Goal: Ask a question

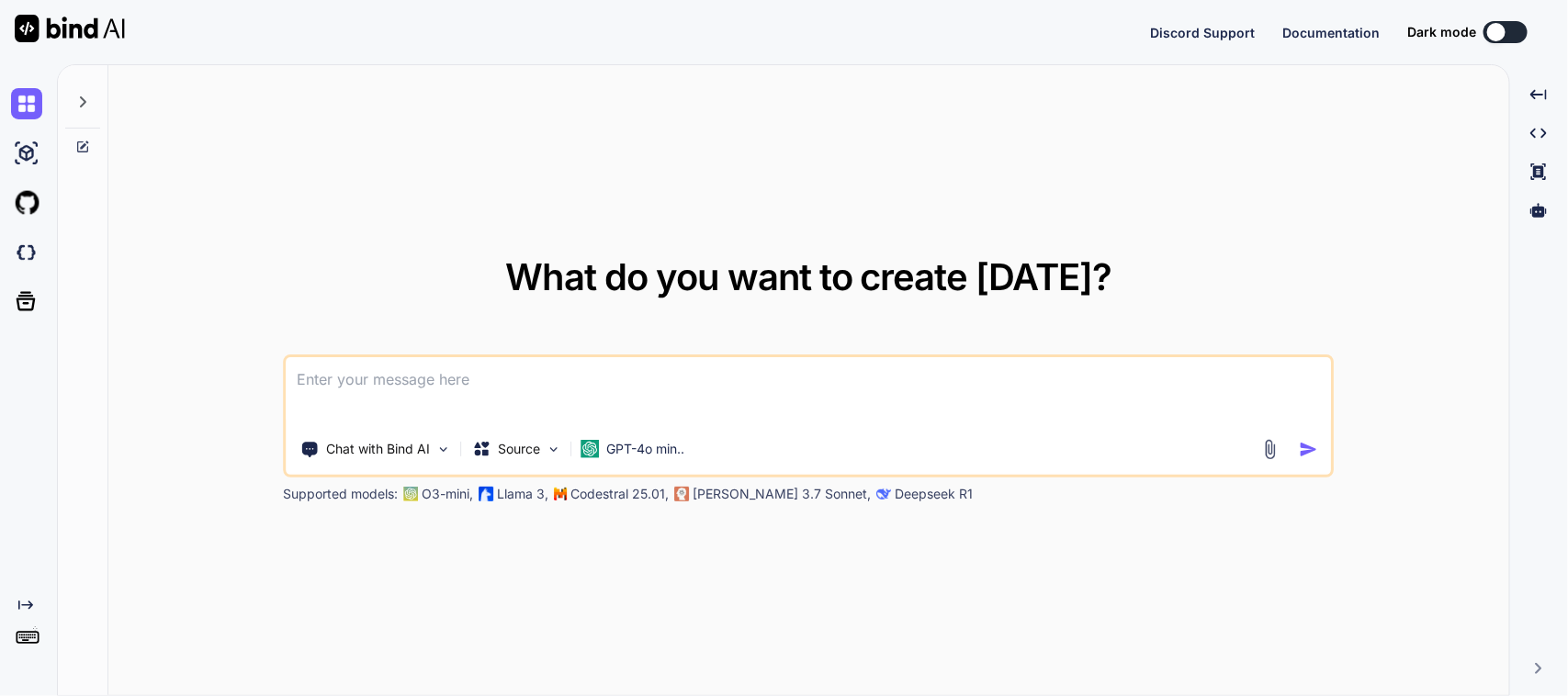
click at [538, 369] on textarea at bounding box center [809, 391] width 1044 height 68
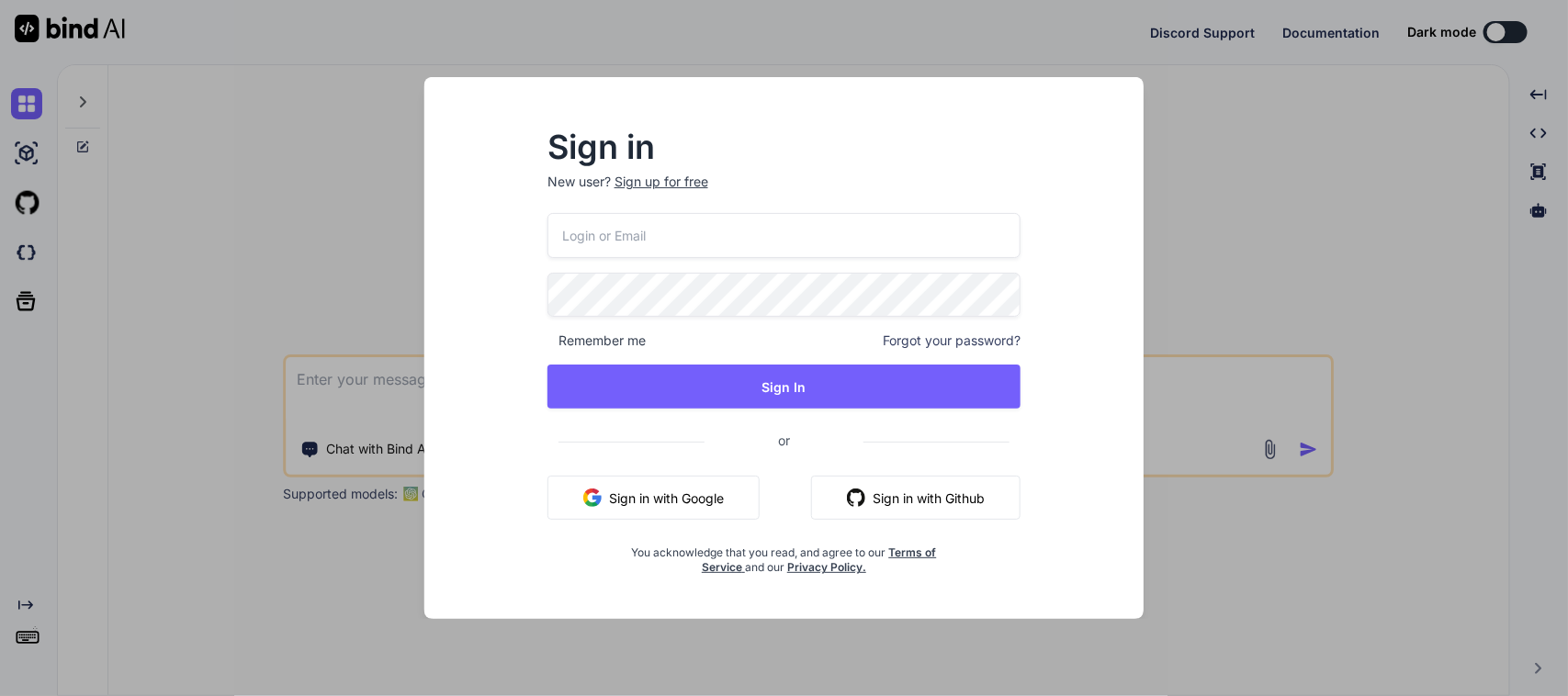
click at [676, 494] on button "Sign in with Google" at bounding box center [653, 497] width 213 height 44
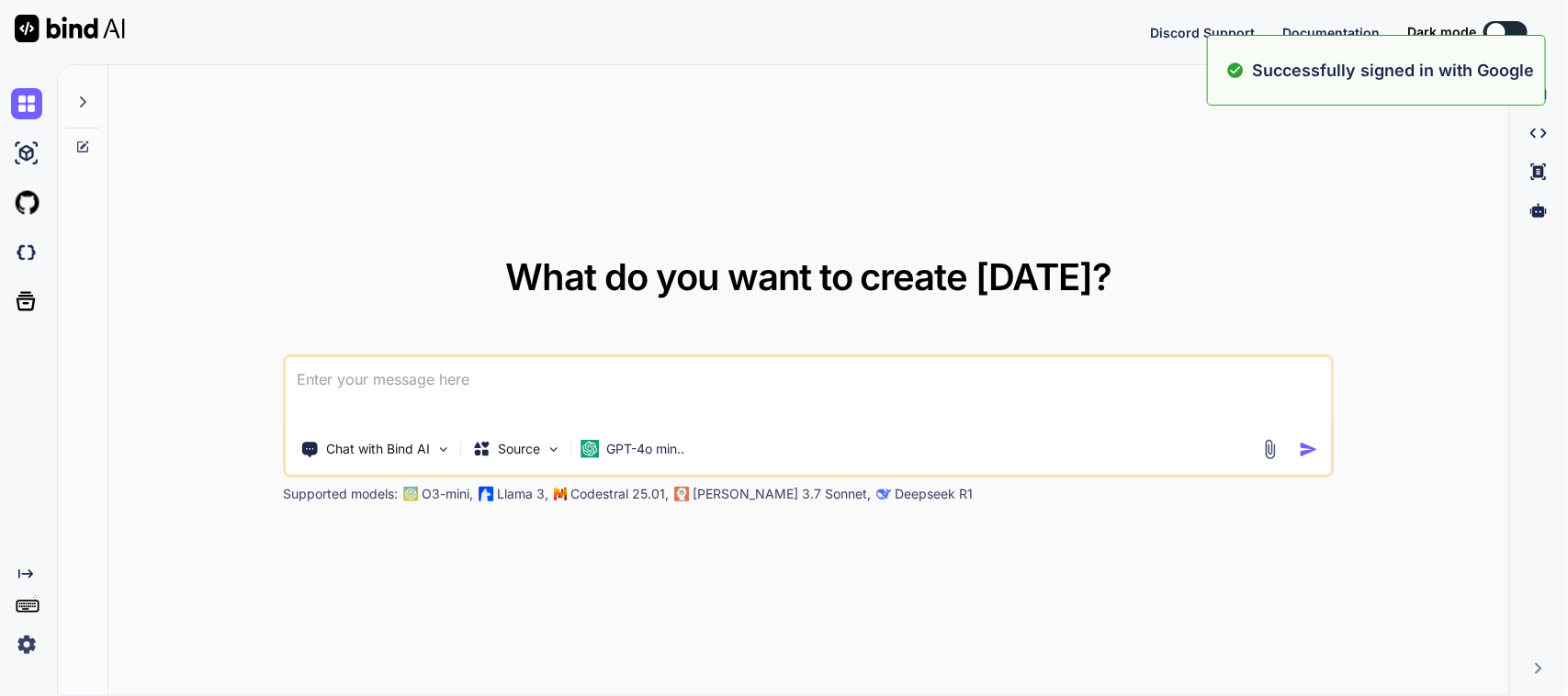
click at [409, 378] on textarea at bounding box center [809, 391] width 1044 height 68
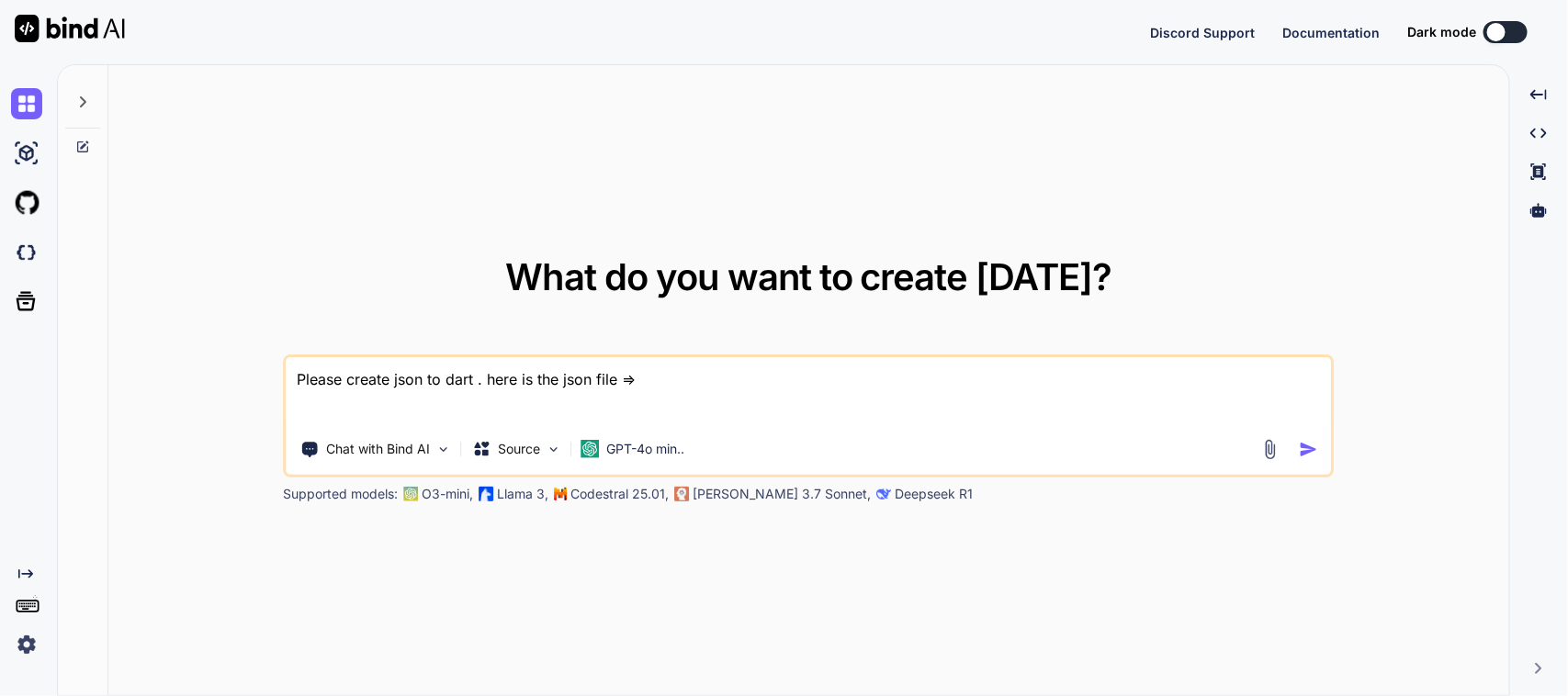
paste textarea "{ "status": "ok", "allowed_destinations": [ { "loc_id": 9, "loc_name": "870-PRO…"
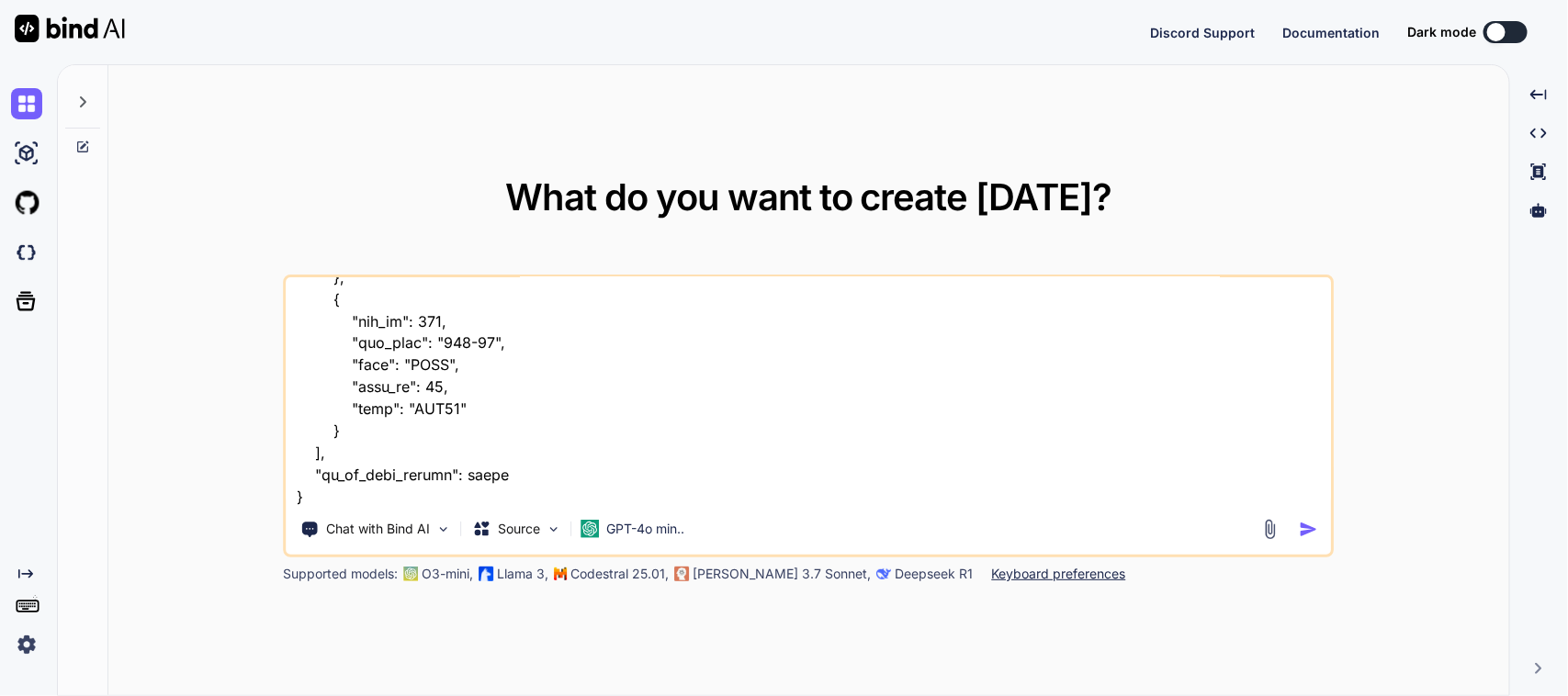
type textarea "Please create json to dart . here is the json file => { "status": "ok", "allowe…"
click at [1309, 529] on img "button" at bounding box center [1308, 530] width 20 height 20
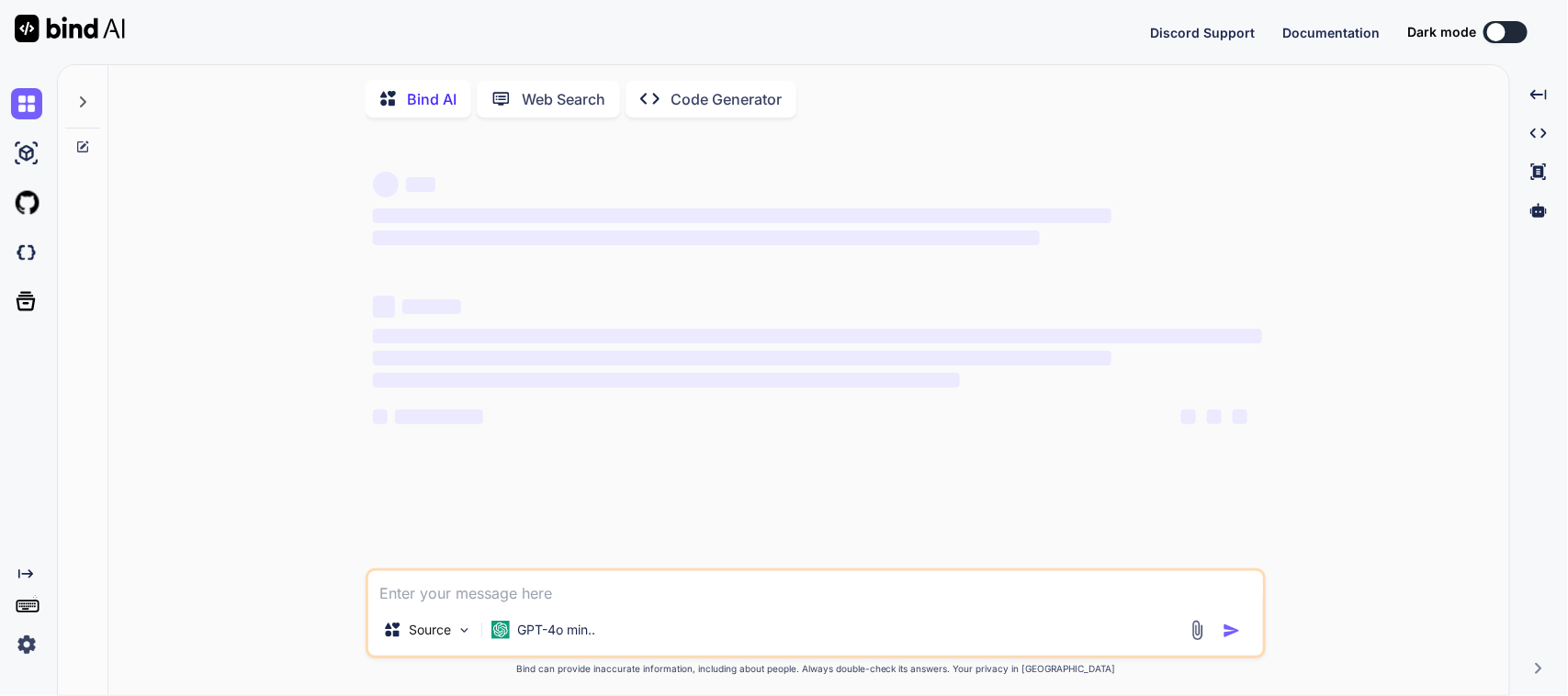
click at [1082, 282] on div "‌ ‌ ‌ ‌ ‌ ‌ ‌ ‌ ‌ ‌ ‌ ‌ ‌ ‌" at bounding box center [818, 309] width 889 height 296
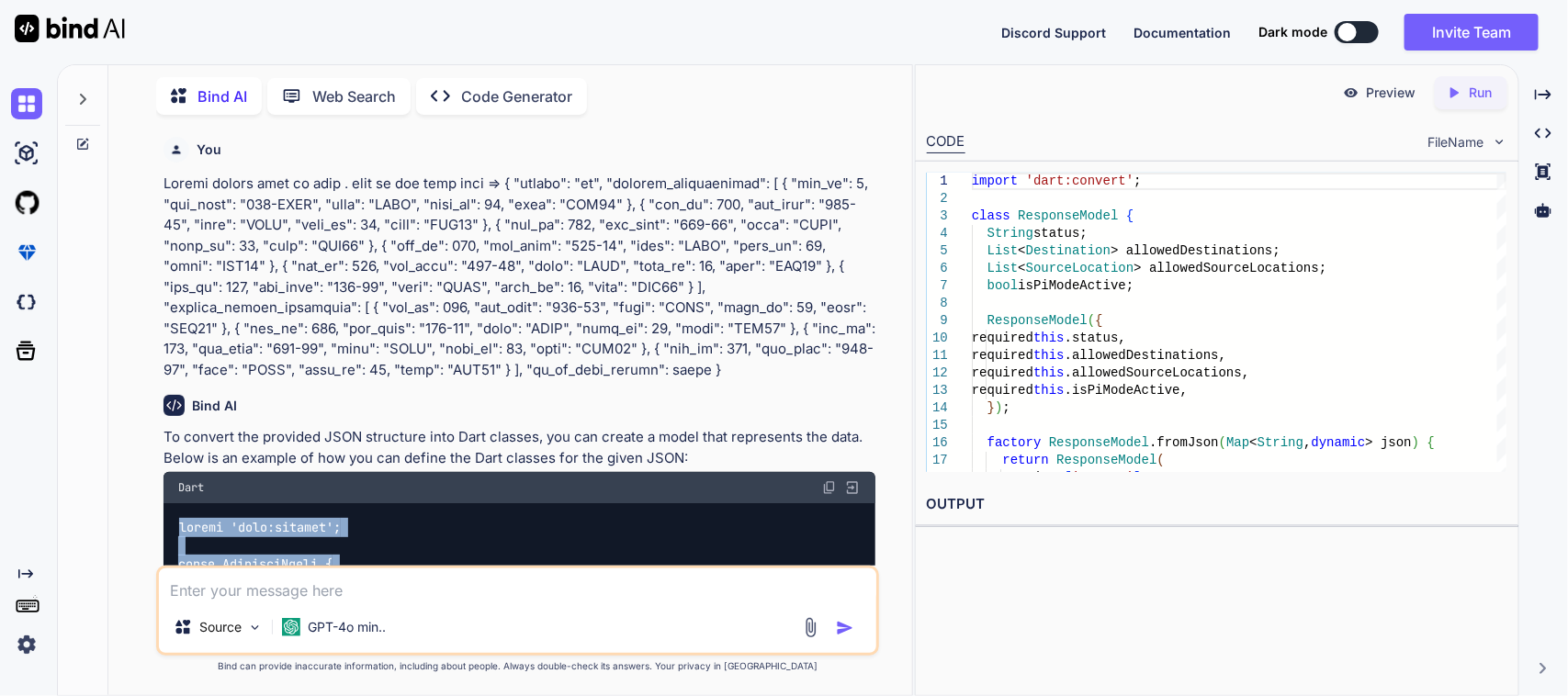
drag, startPoint x: 210, startPoint y: 515, endPoint x: 156, endPoint y: 526, distance: 55.1
click at [156, 526] on div "You Bind AI To convert the provided JSON structure into Dart classes, you can c…" at bounding box center [517, 412] width 724 height 566
copy code "import 'dart:convert'; class ResponseModel { String status; List<Destination> a…"
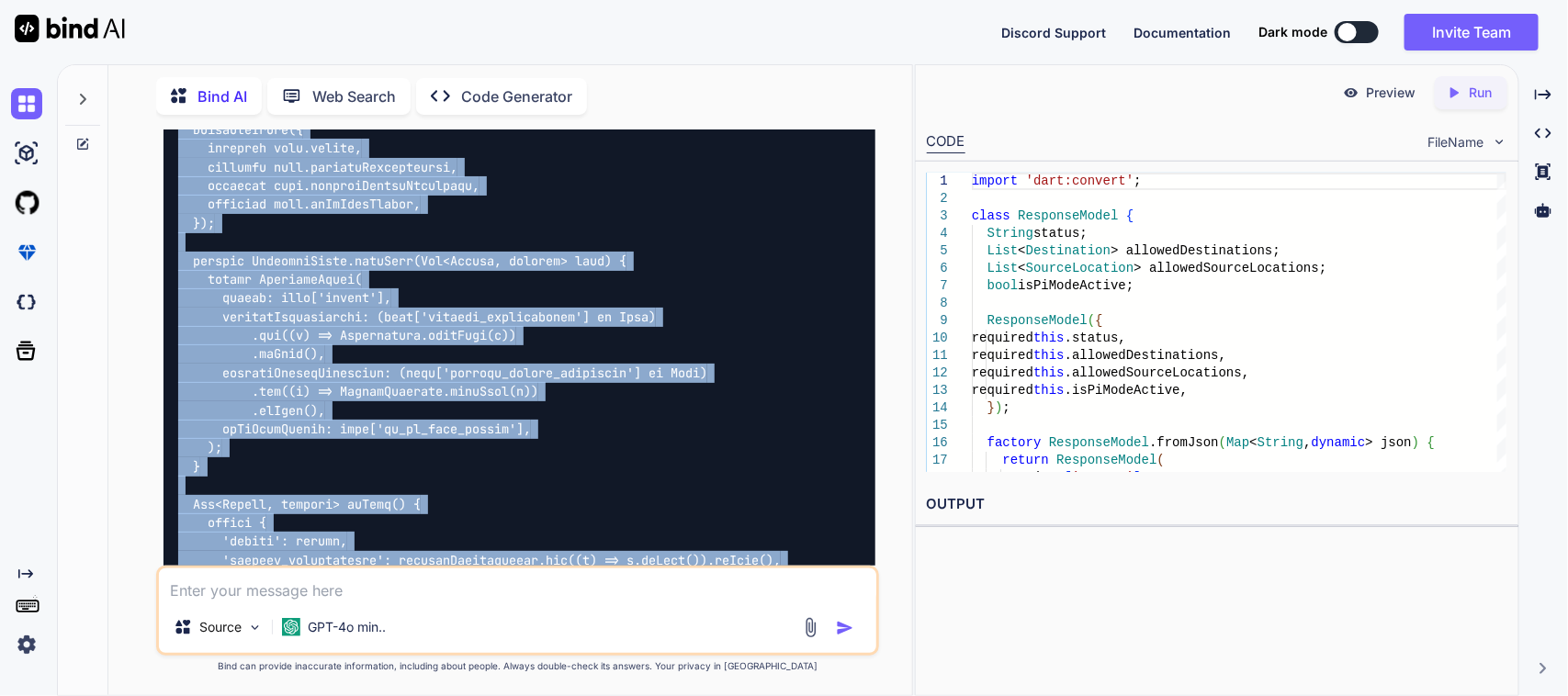
scroll to position [574, 0]
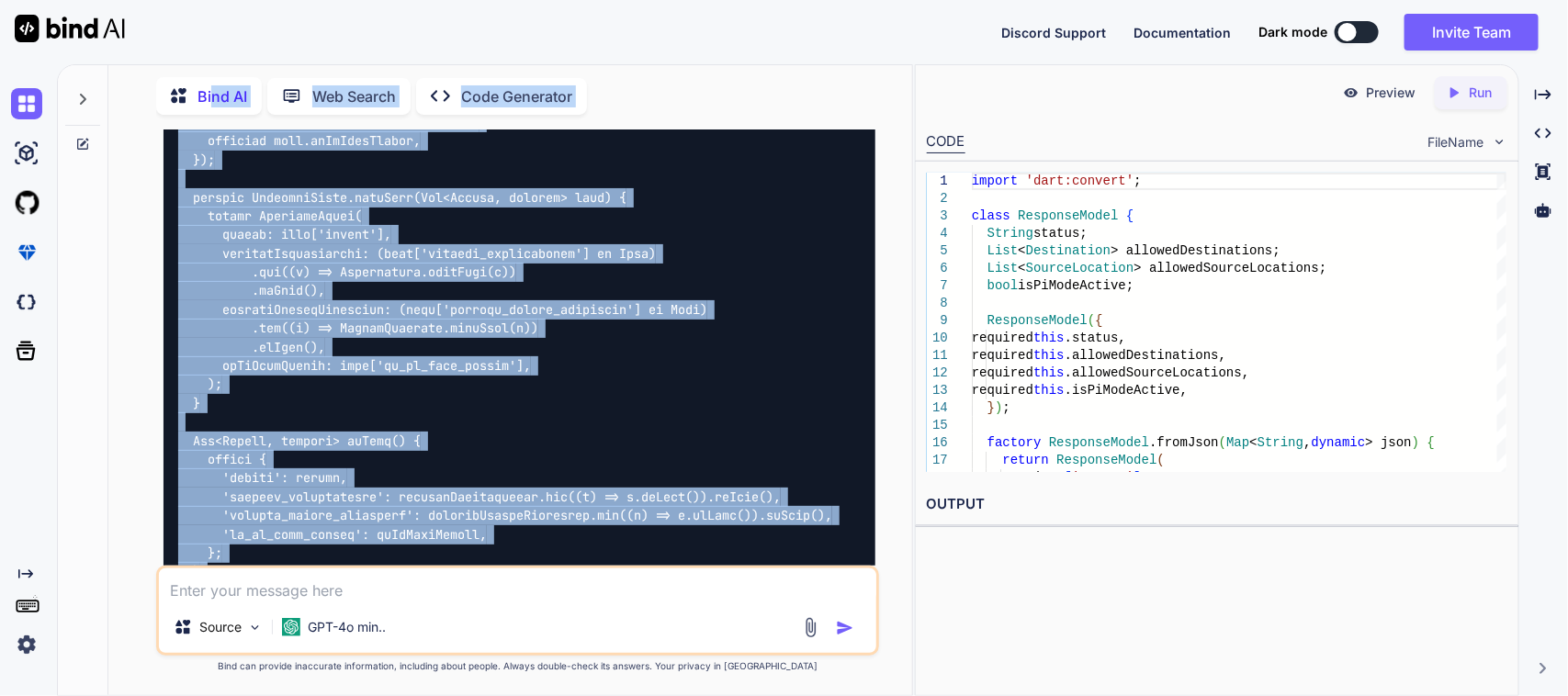
scroll to position [75, 0]
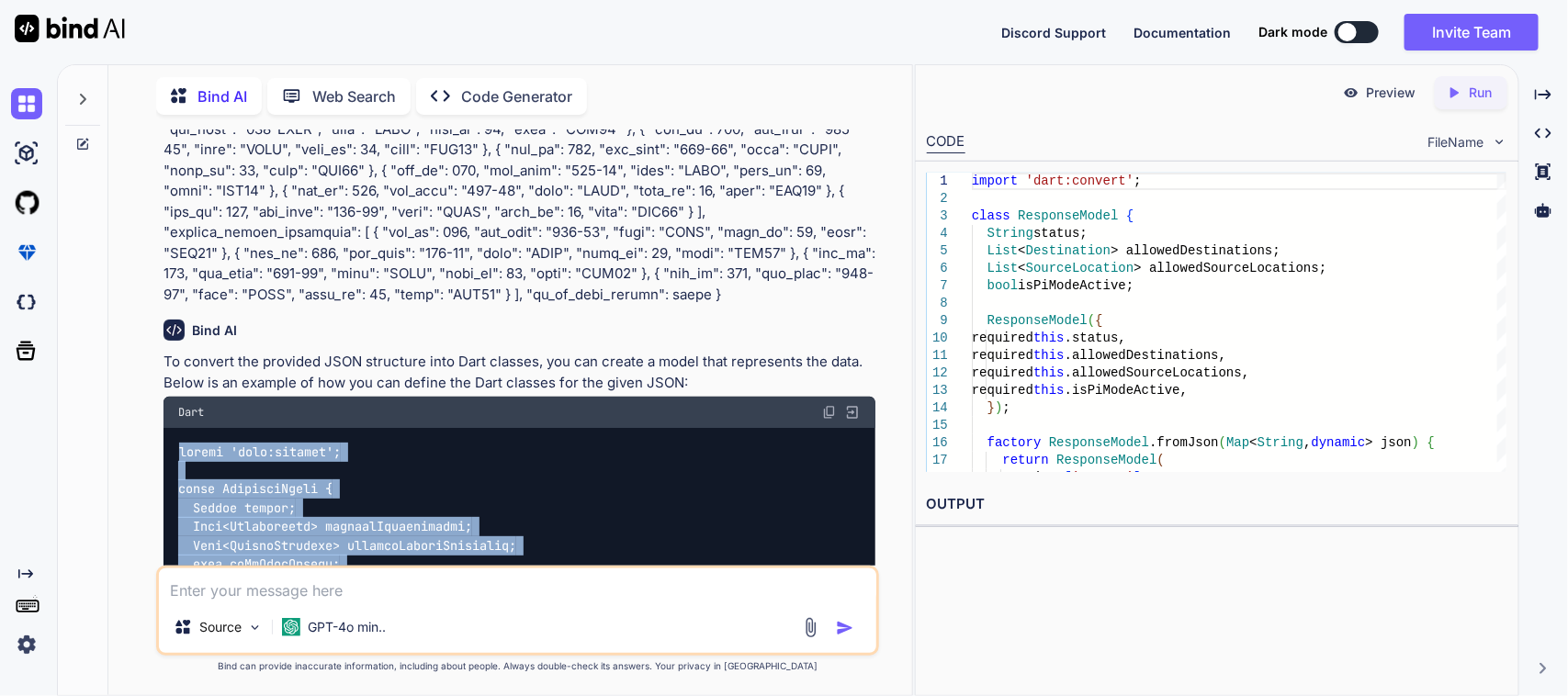
drag, startPoint x: 216, startPoint y: 261, endPoint x: 170, endPoint y: 455, distance: 199.4
copy code "import 'dart:convert'; class ResponseModel { String status; List<Destination> a…"
click at [315, 592] on textarea at bounding box center [517, 585] width 718 height 33
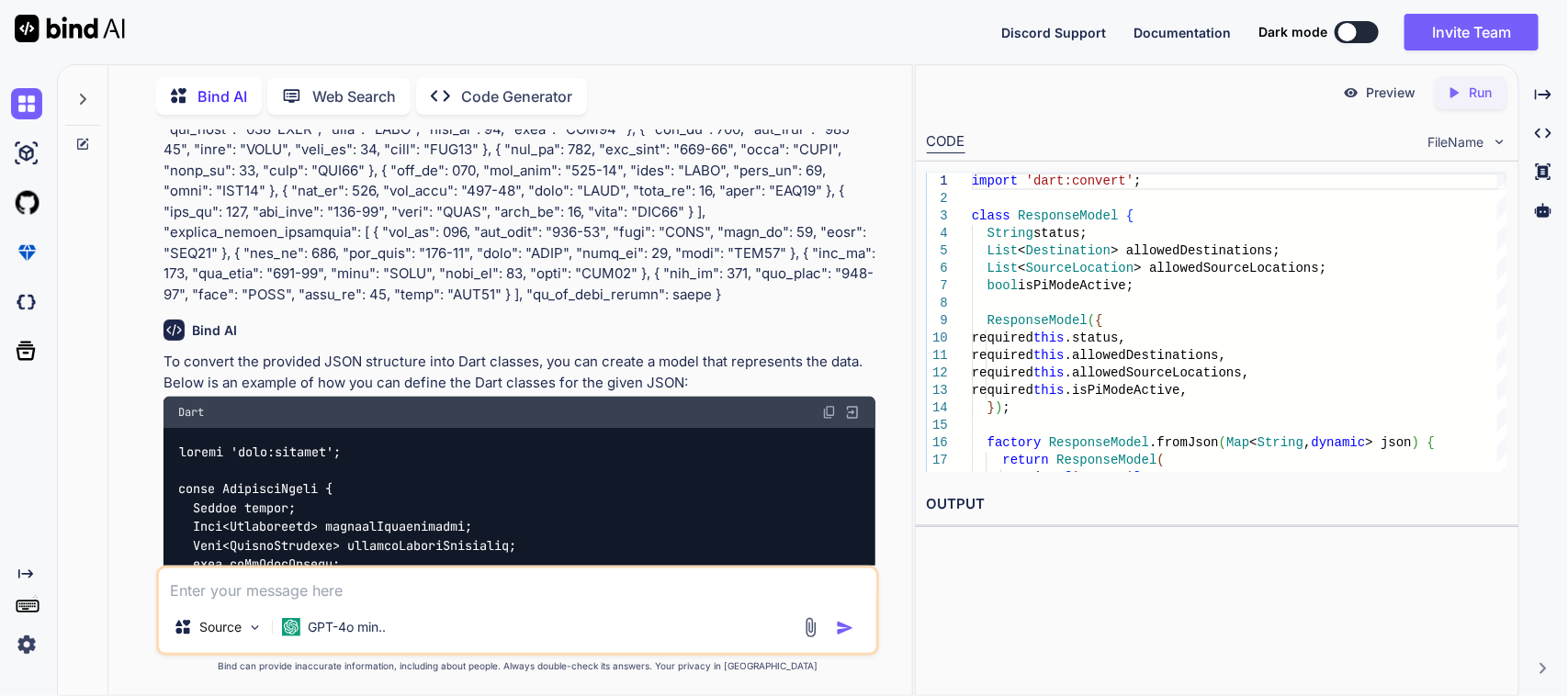
paste textarea "I want to implement a logic here when I get ("is_pi_mode_active": true) in this…"
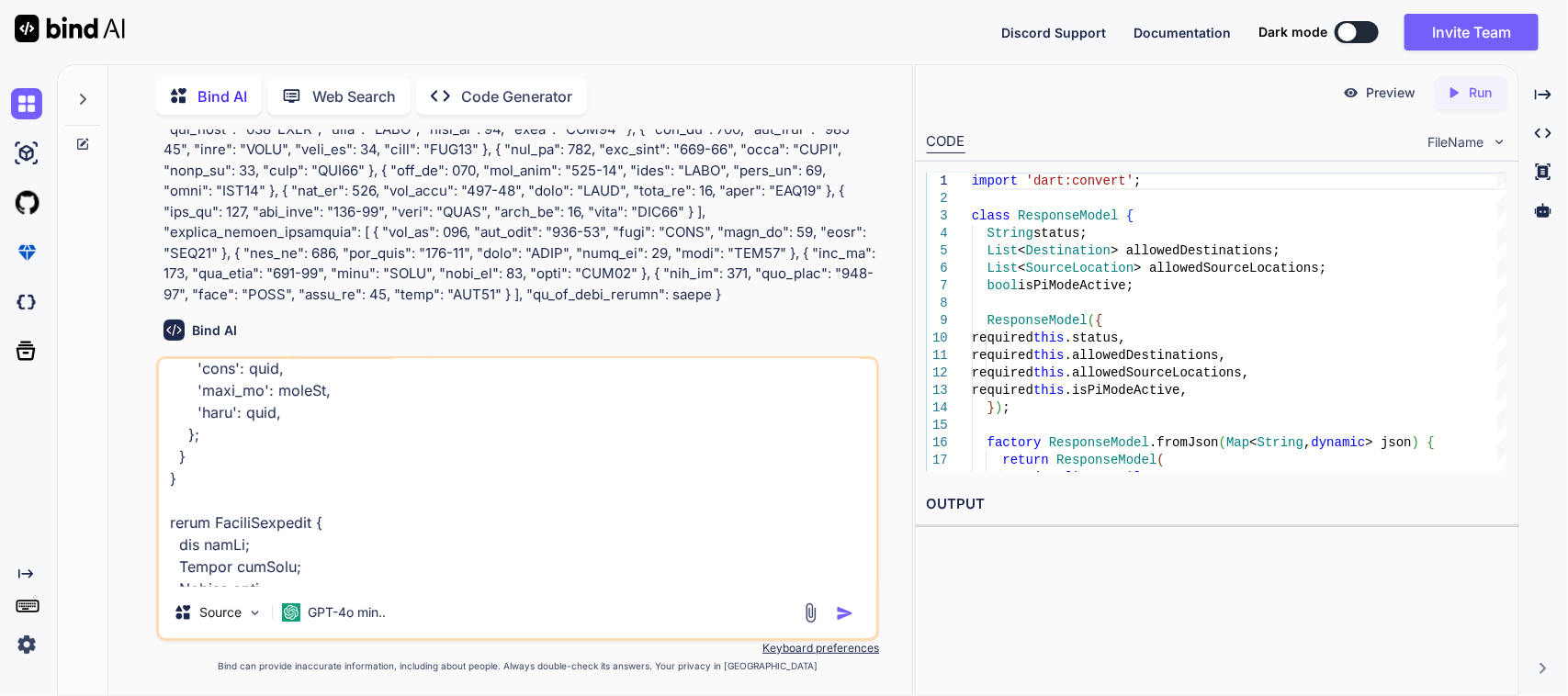
scroll to position [0, 0]
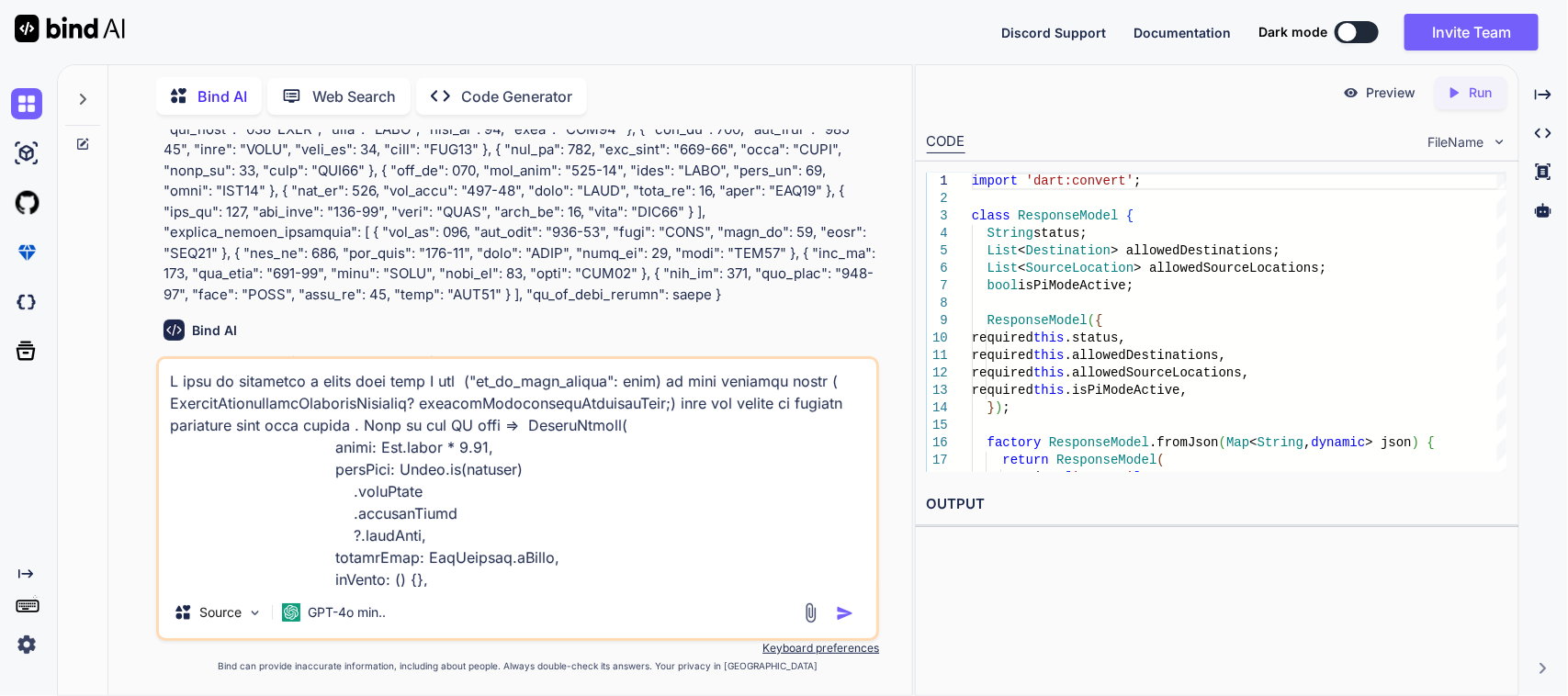
type textarea "I want to implement a logic here when I get ("is_pi_mode_active": true) in this…"
click at [843, 616] on img "button" at bounding box center [844, 613] width 19 height 19
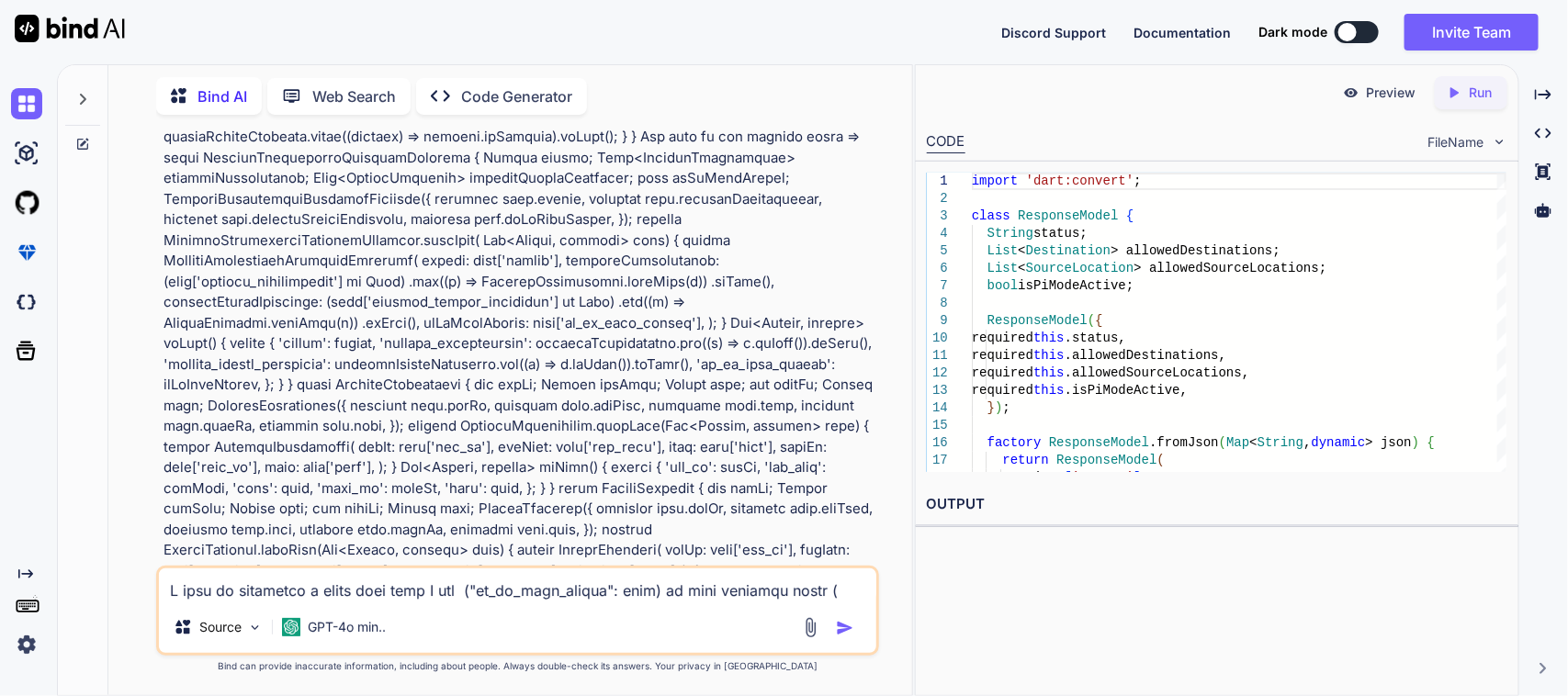
scroll to position [5831, 0]
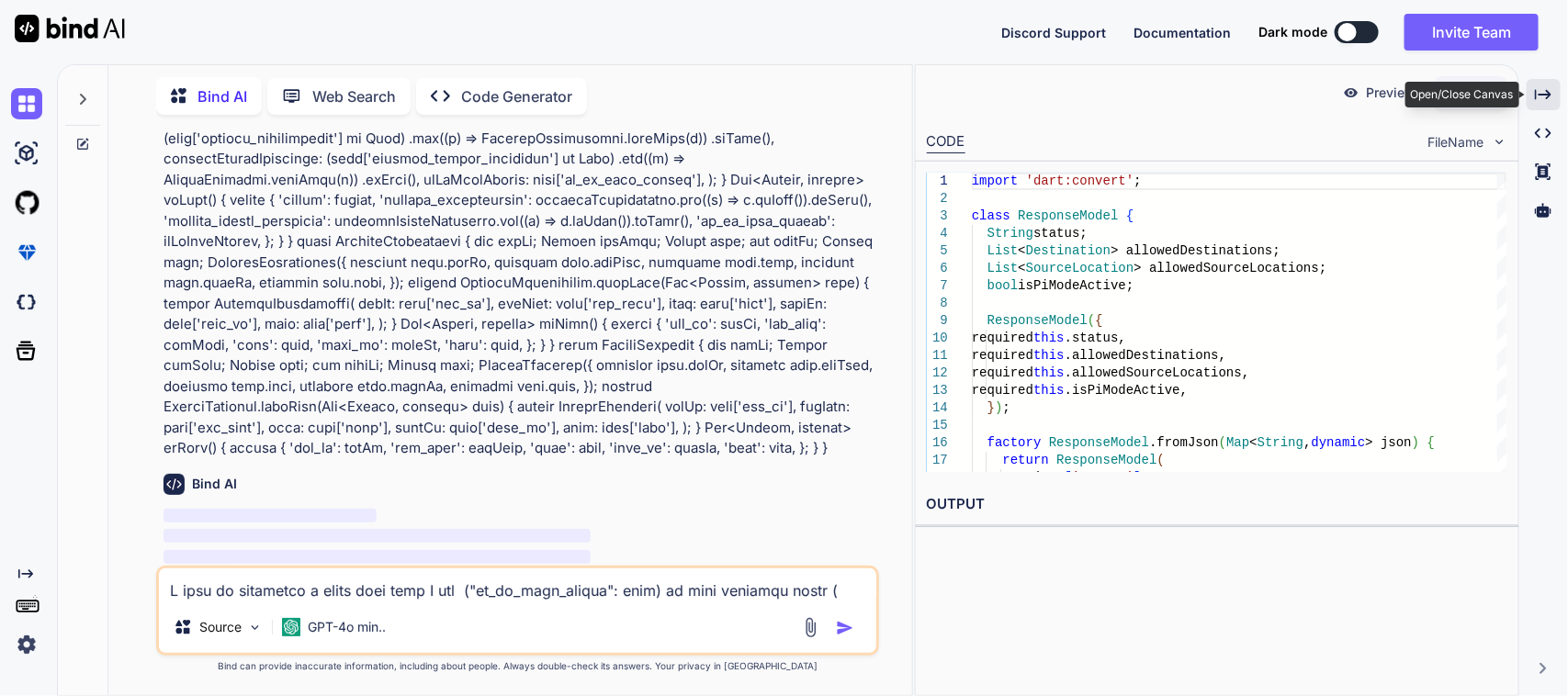
click at [1545, 92] on icon "Created with Pixso." at bounding box center [1543, 94] width 17 height 17
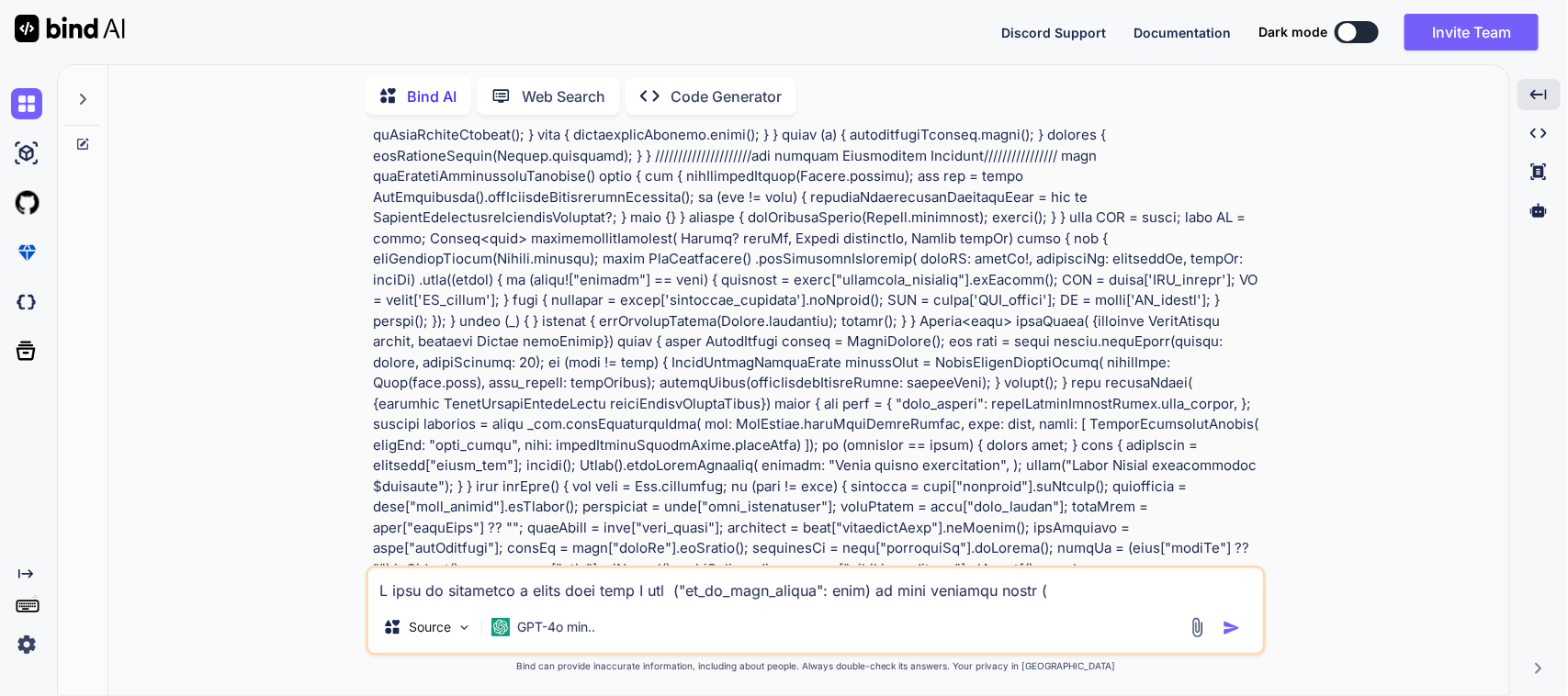
scroll to position [5386, 0]
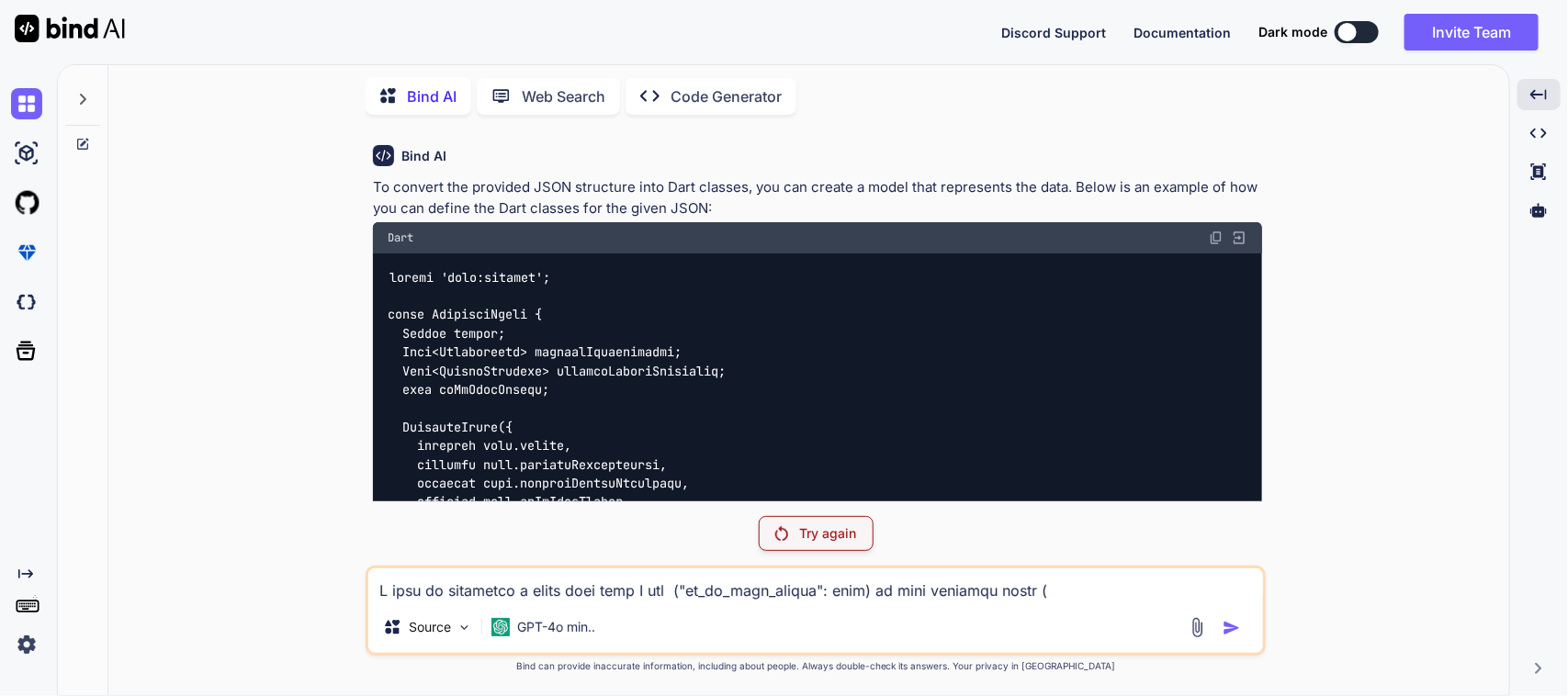
click at [809, 534] on p "Try again" at bounding box center [828, 534] width 57 height 19
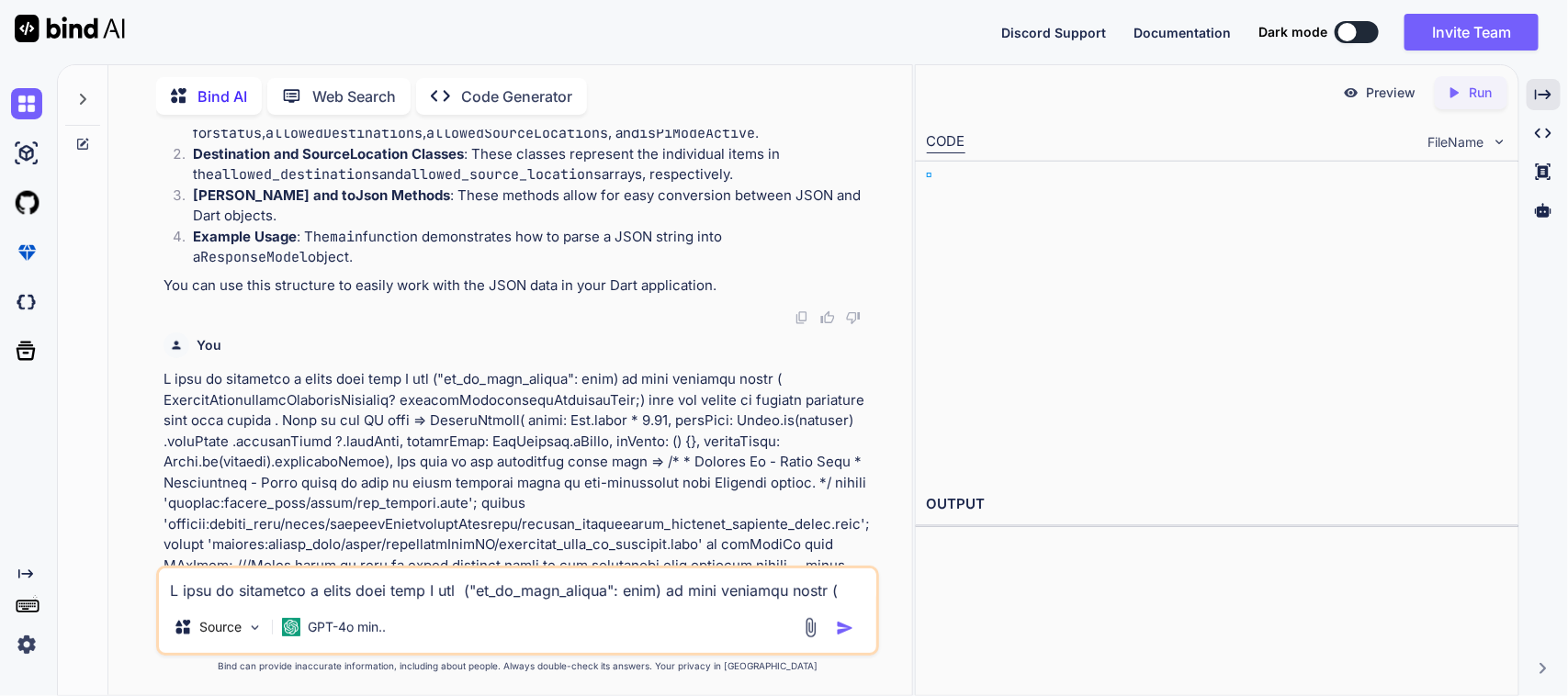
scroll to position [4164, 0]
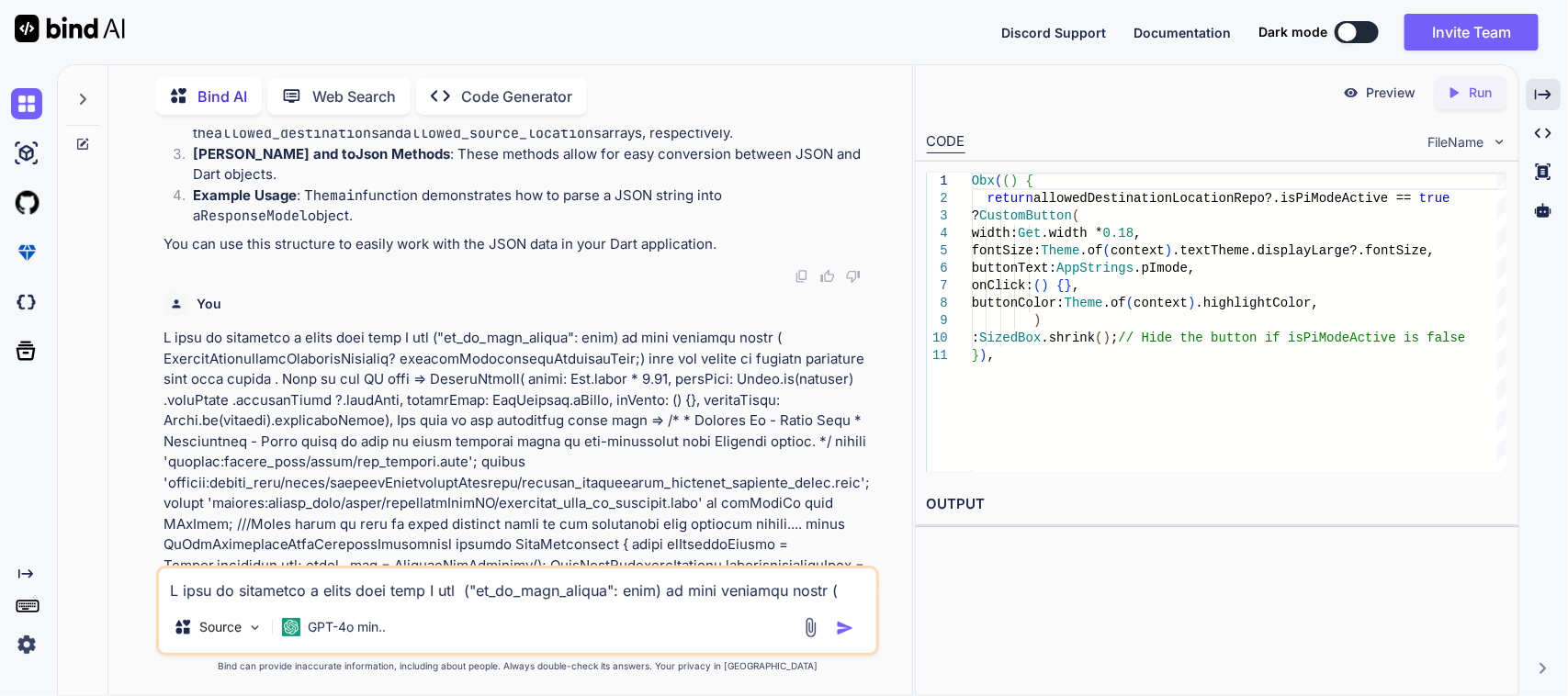
click at [1542, 89] on icon "Created with Pixso." at bounding box center [1543, 94] width 17 height 17
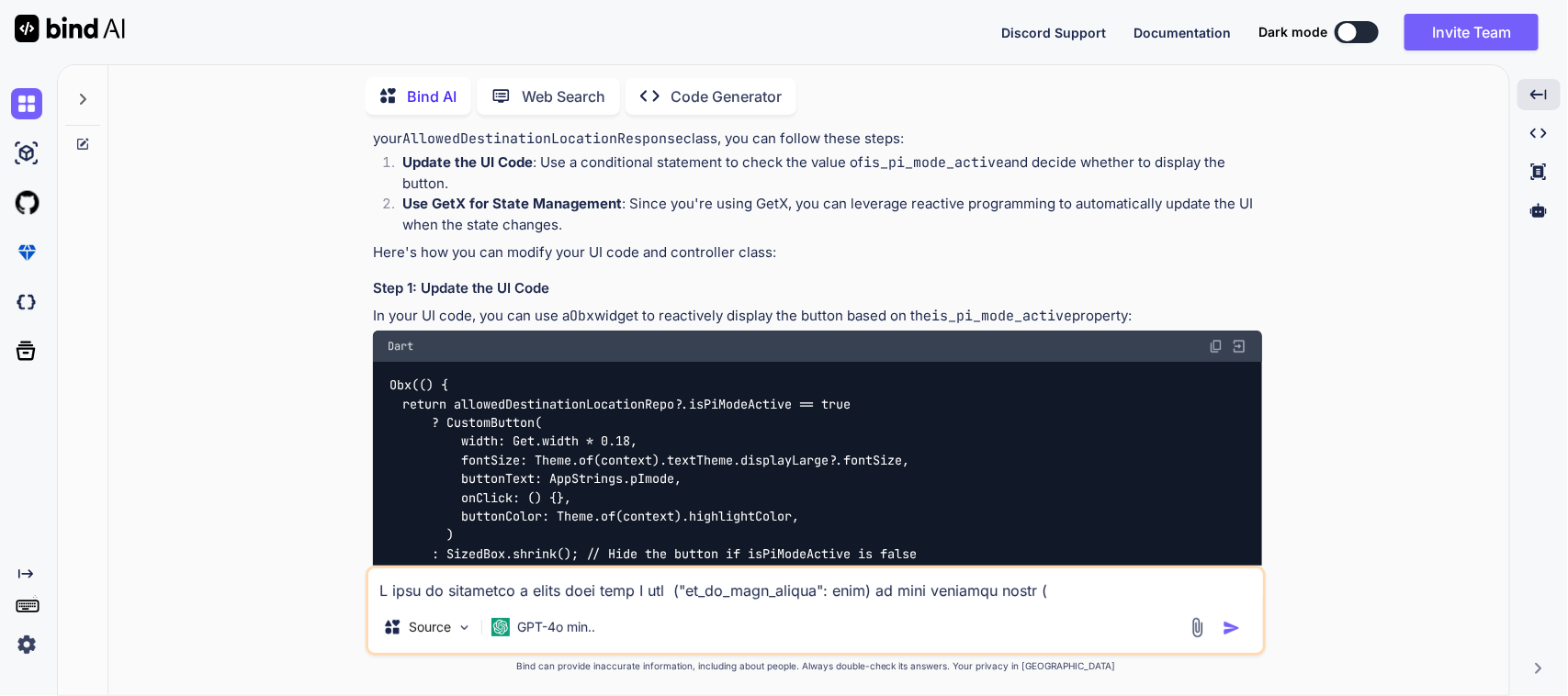
scroll to position [5845, 0]
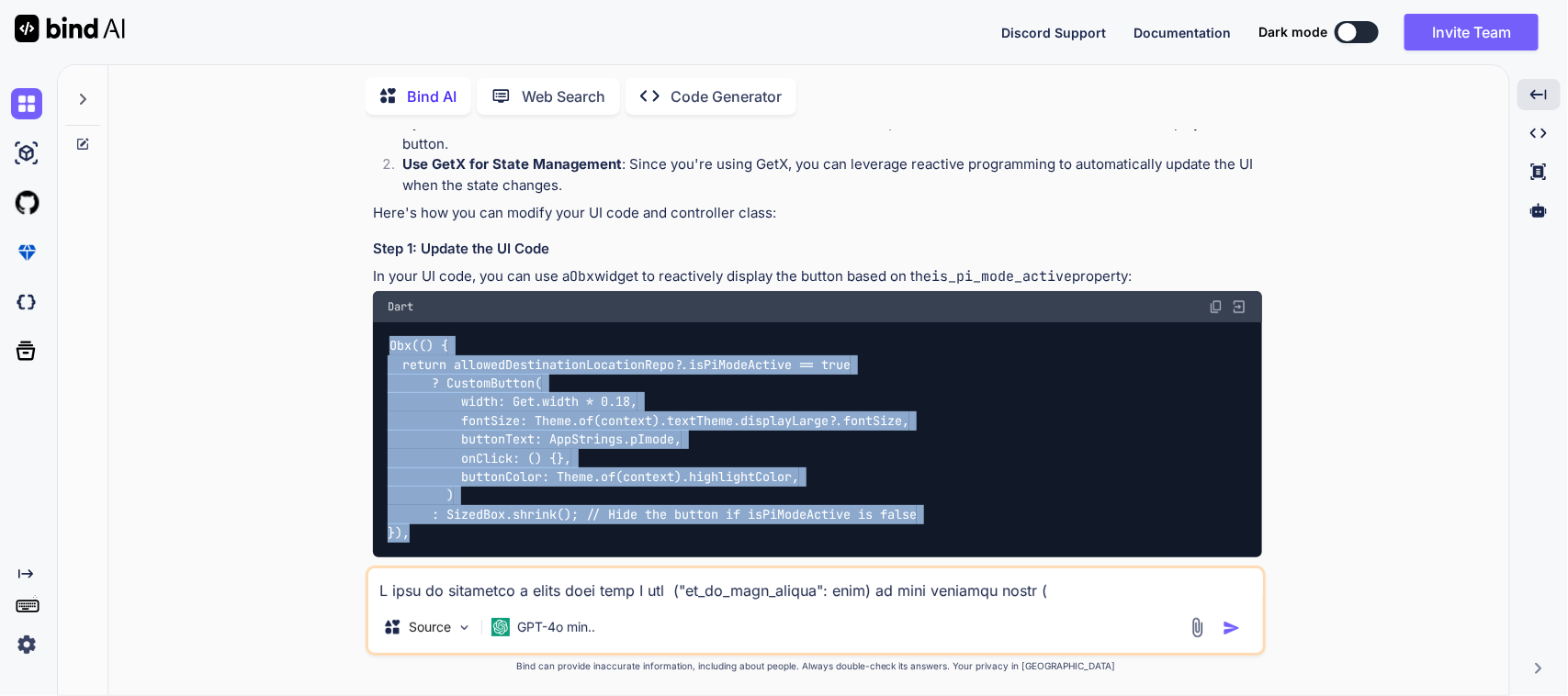
drag, startPoint x: 389, startPoint y: 300, endPoint x: 411, endPoint y: 487, distance: 188.3
click at [411, 487] on div "Obx(() { return allowedDestinationLocationRepo?.isPiModeActive == true ? Custom…" at bounding box center [818, 440] width 889 height 235
copy code "Obx(() { return allowedDestinationLocationRepo?.isPiModeActive == true ? Custom…"
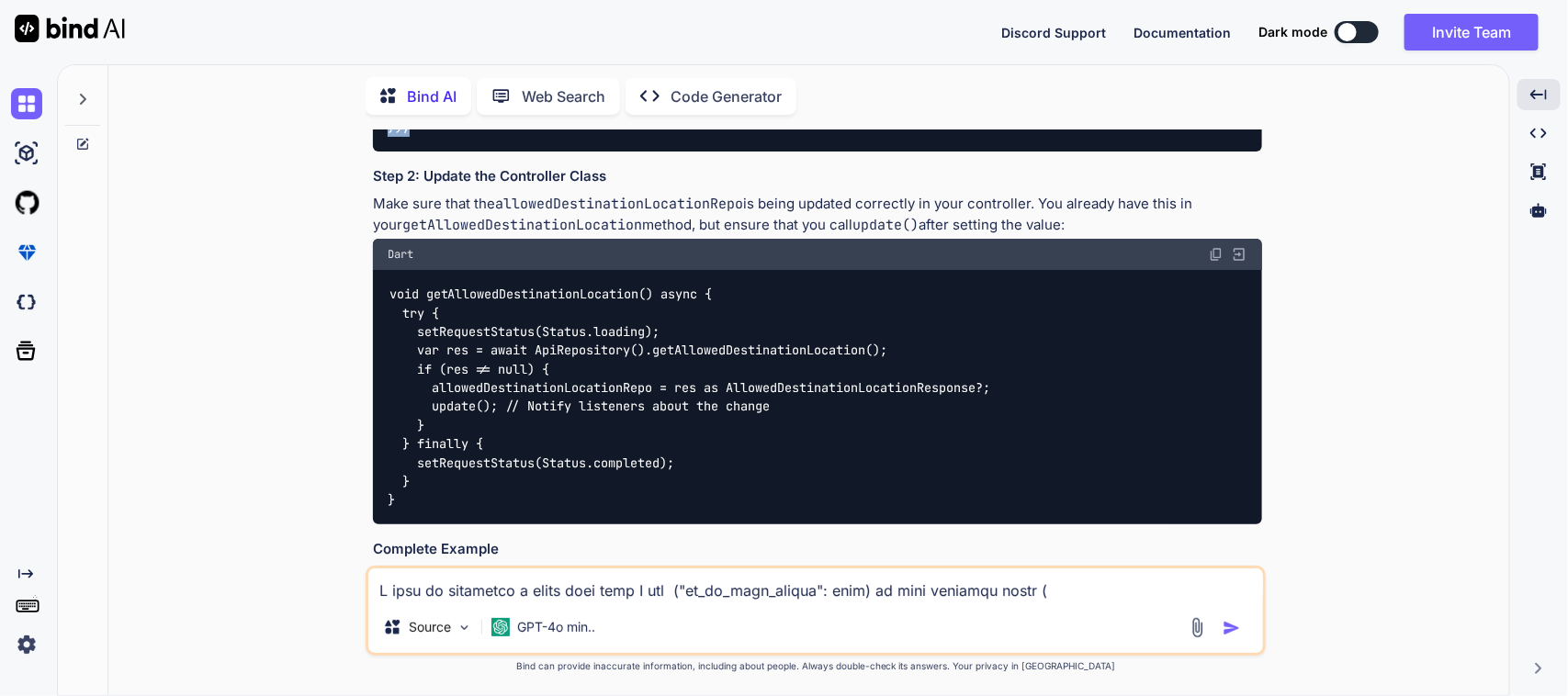
scroll to position [6304, 0]
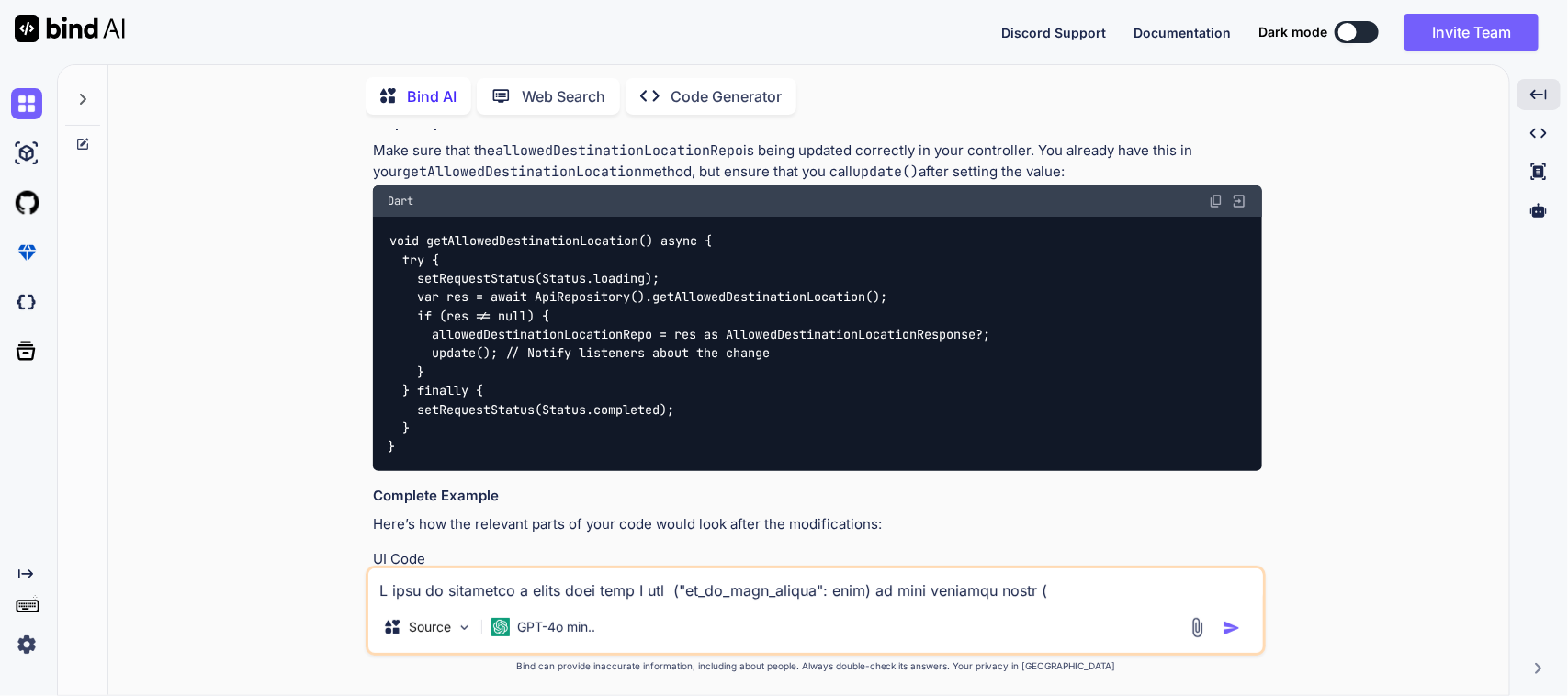
click at [723, 216] on div "void getAllowedDestinationLocation() async { try { setRequestStatus(Status.load…" at bounding box center [818, 344] width 889 height 255
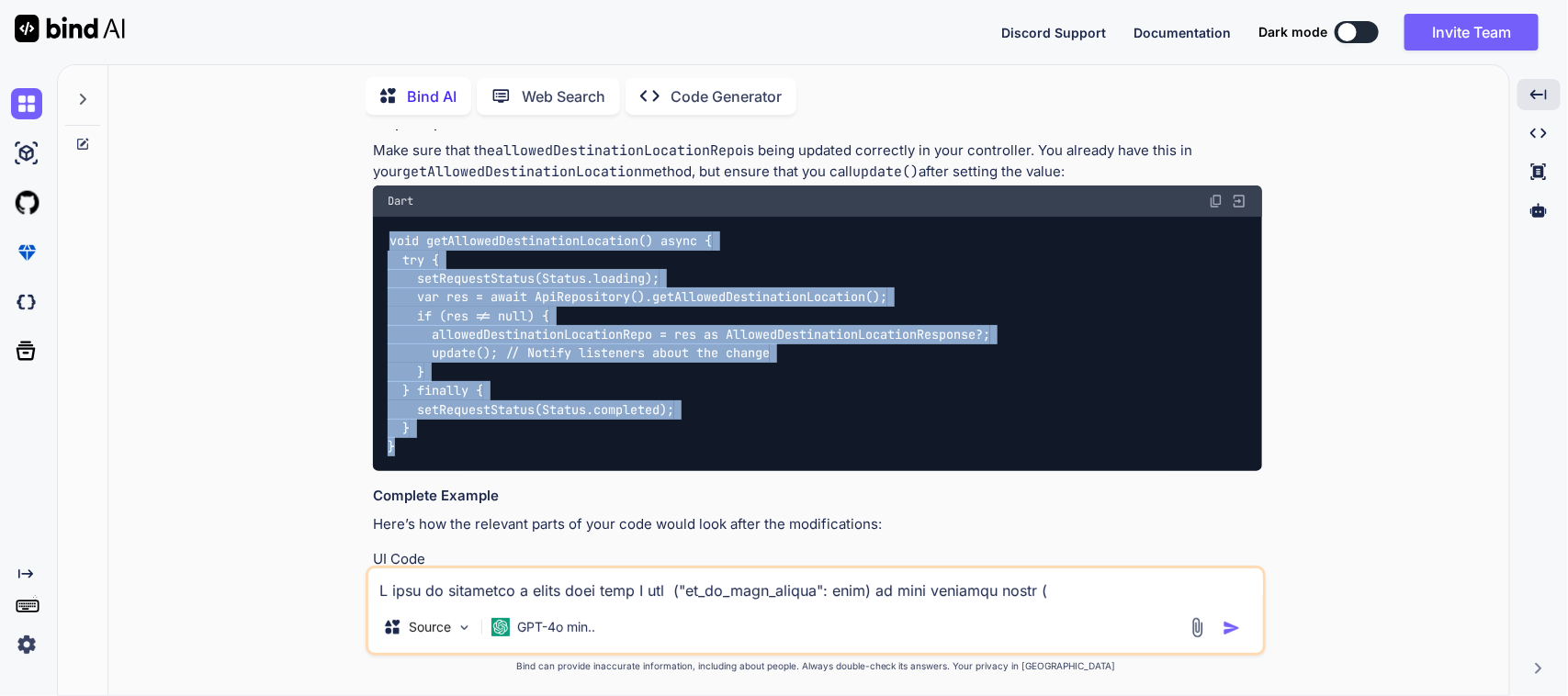
drag, startPoint x: 405, startPoint y: 342, endPoint x: 377, endPoint y: 198, distance: 146.7
click at [377, 216] on div "void getAllowedDestinationLocation() async { try { setRequestStatus(Status.load…" at bounding box center [818, 344] width 889 height 255
copy code "void getAllowedDestinationLocation() async { try { setRequestStatus(Status.load…"
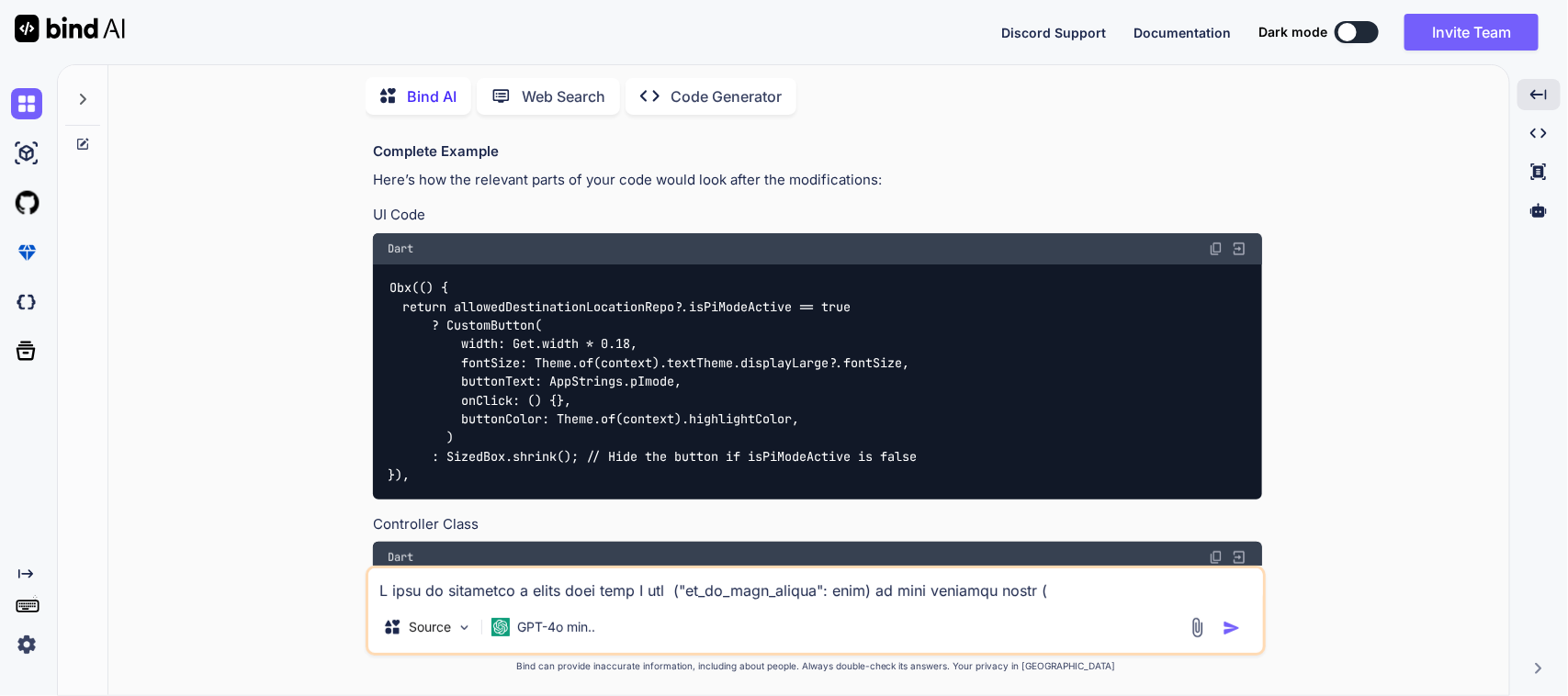
scroll to position [6533, 0]
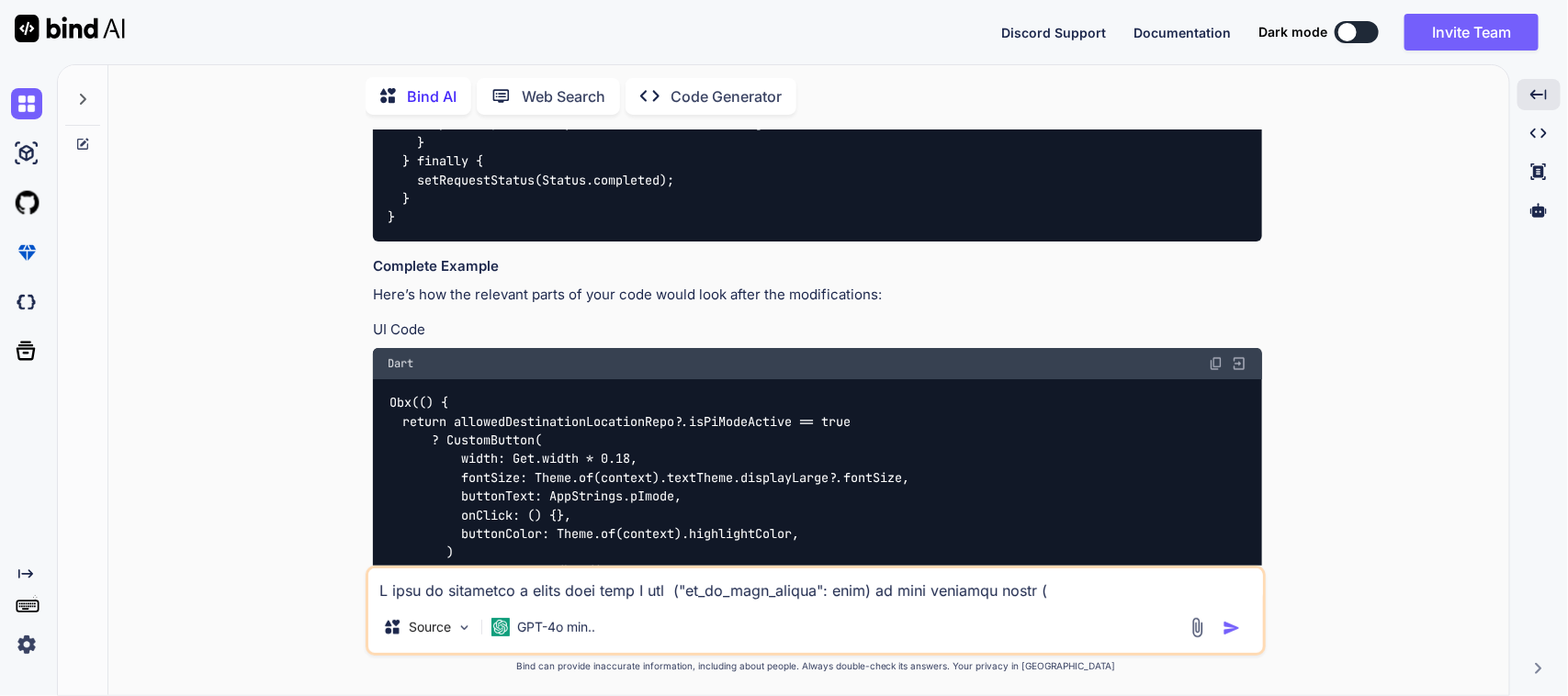
click at [465, 580] on textarea at bounding box center [816, 585] width 895 height 33
paste textarea "════════ Exception caught by widgets library ══════════════════════════════════…"
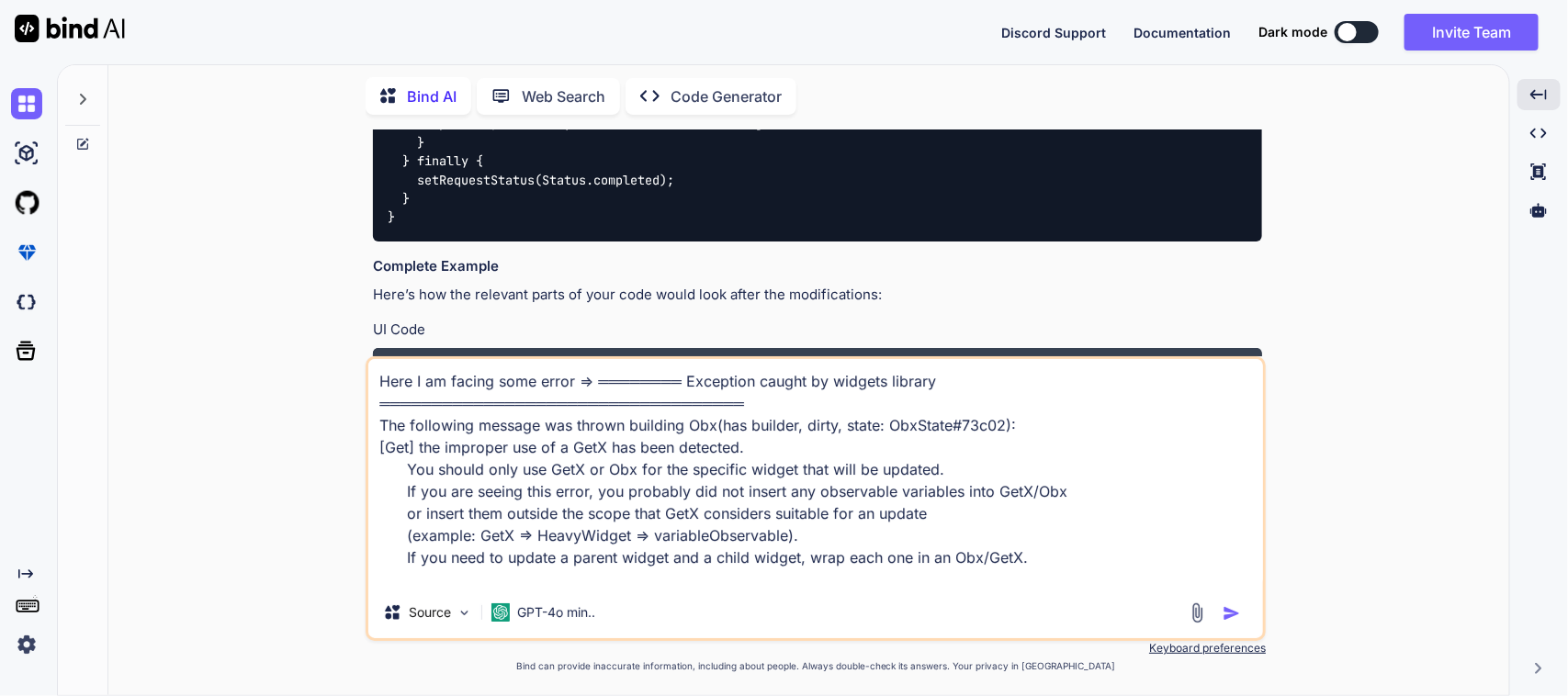
scroll to position [46, 0]
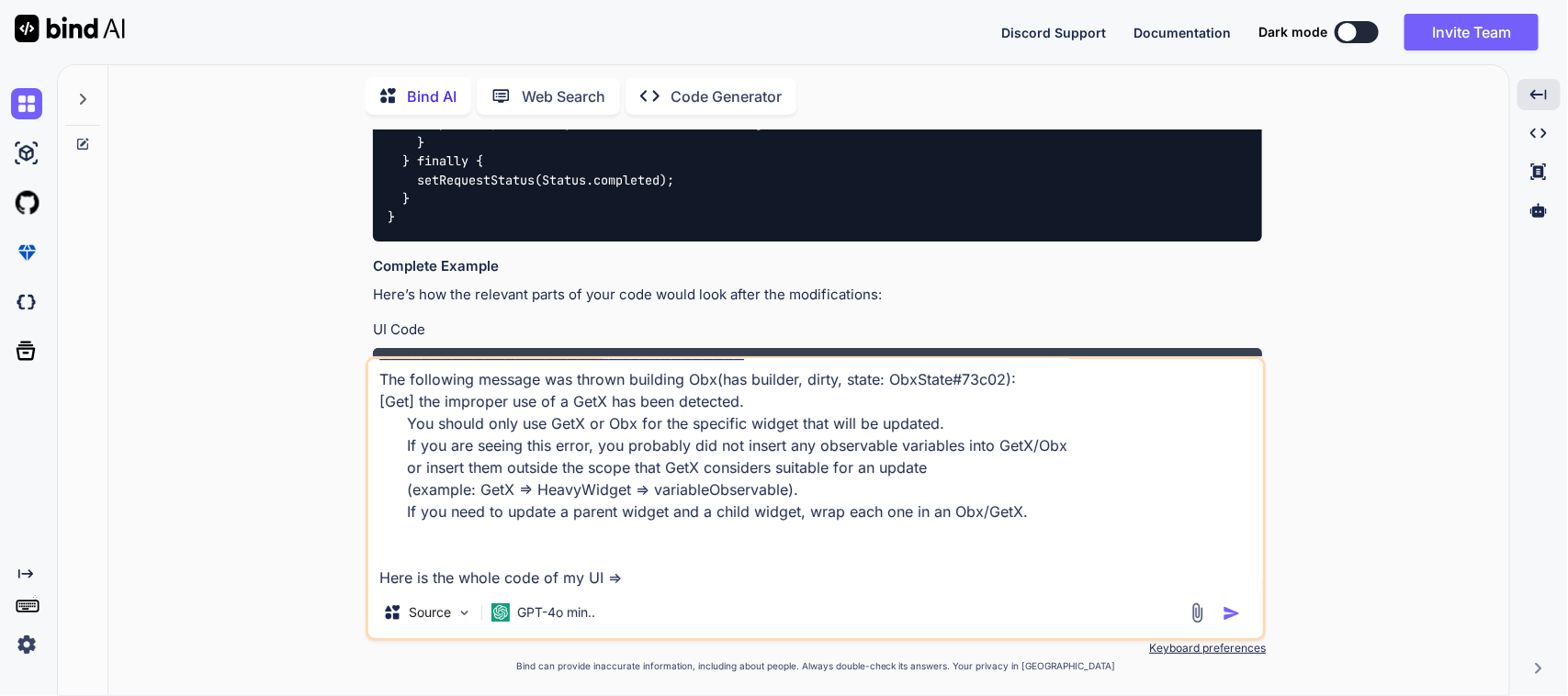
paste textarea "/* * Created By - Chetu Team * Description - This class is handling the non Ser…"
type textarea "Lore I do sitame cons adipi => ════════ Elitseddo eiusmo te incidid utlabor ═══…"
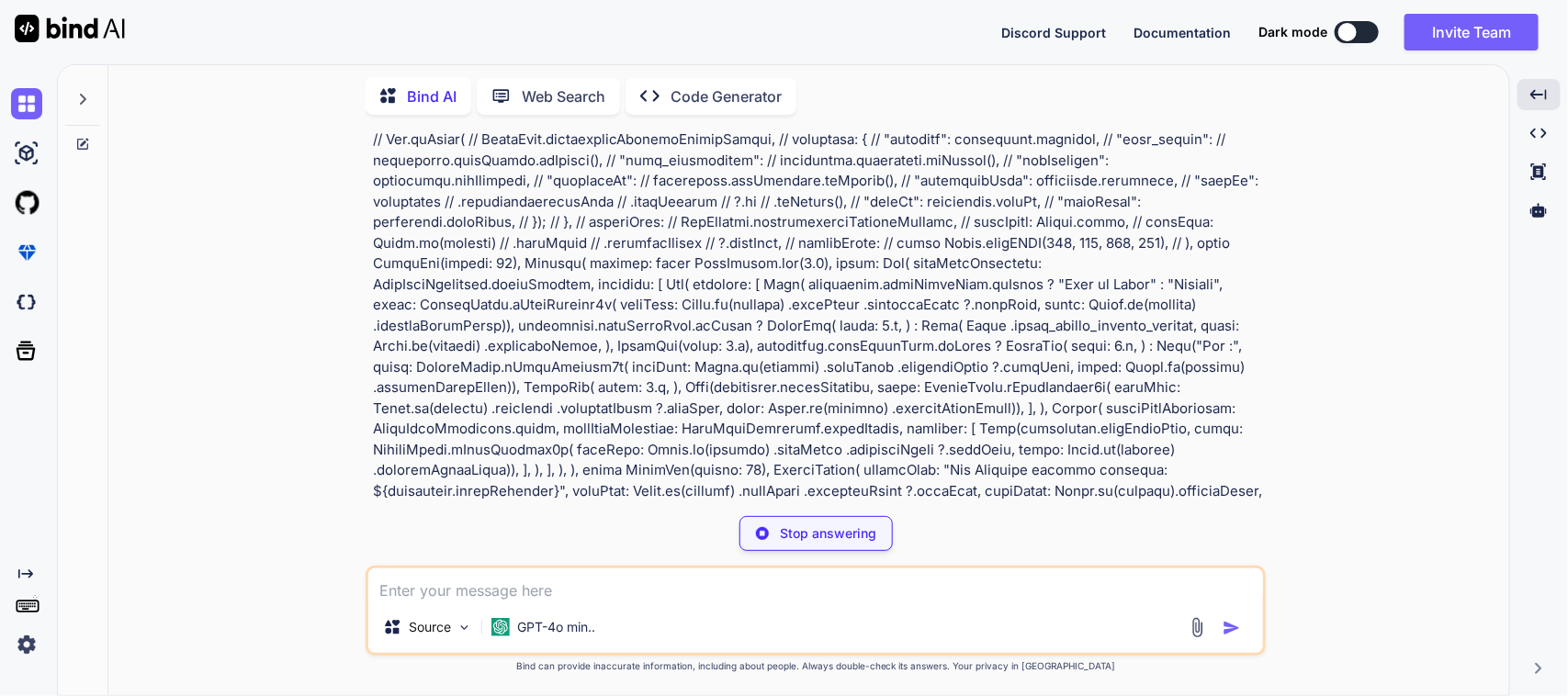
scroll to position [10104, 0]
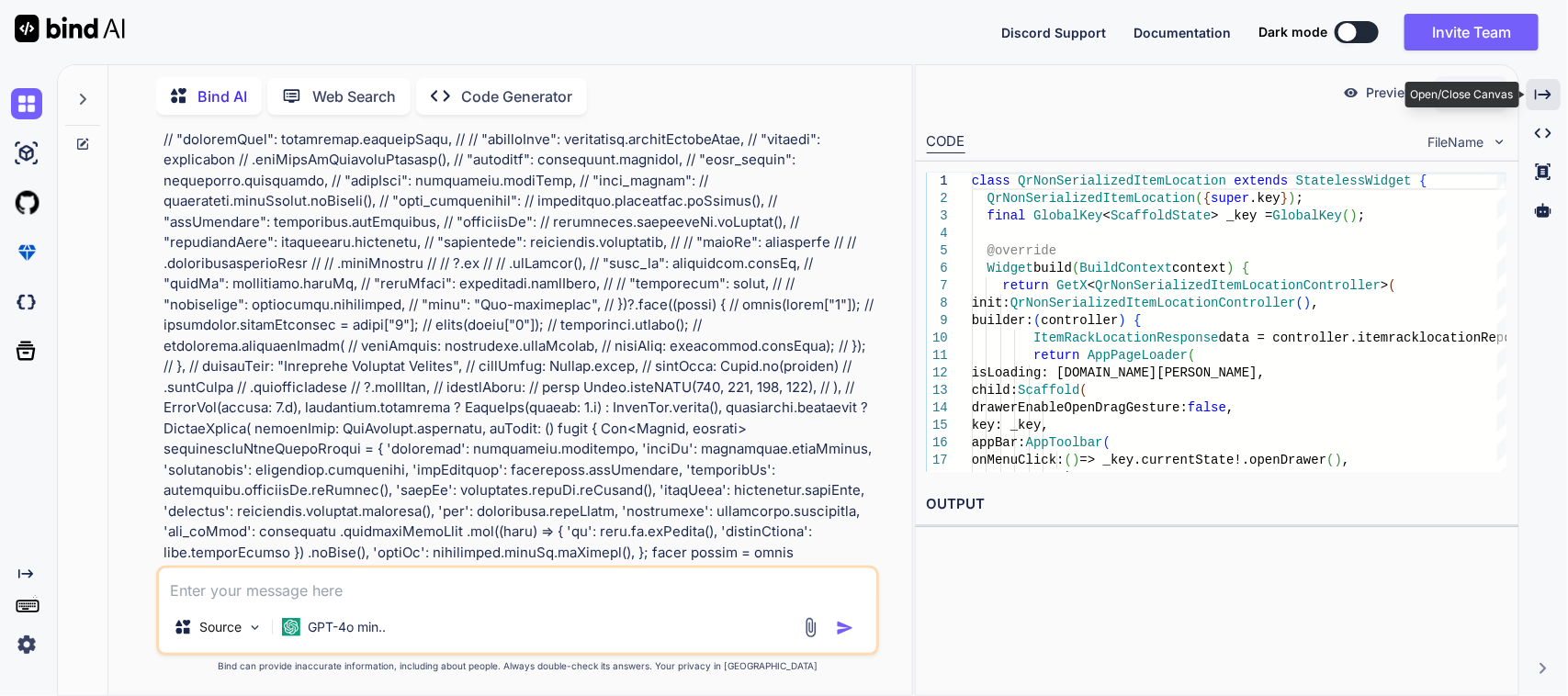
click at [1547, 103] on div "Created with Pixso." at bounding box center [1544, 95] width 34 height 31
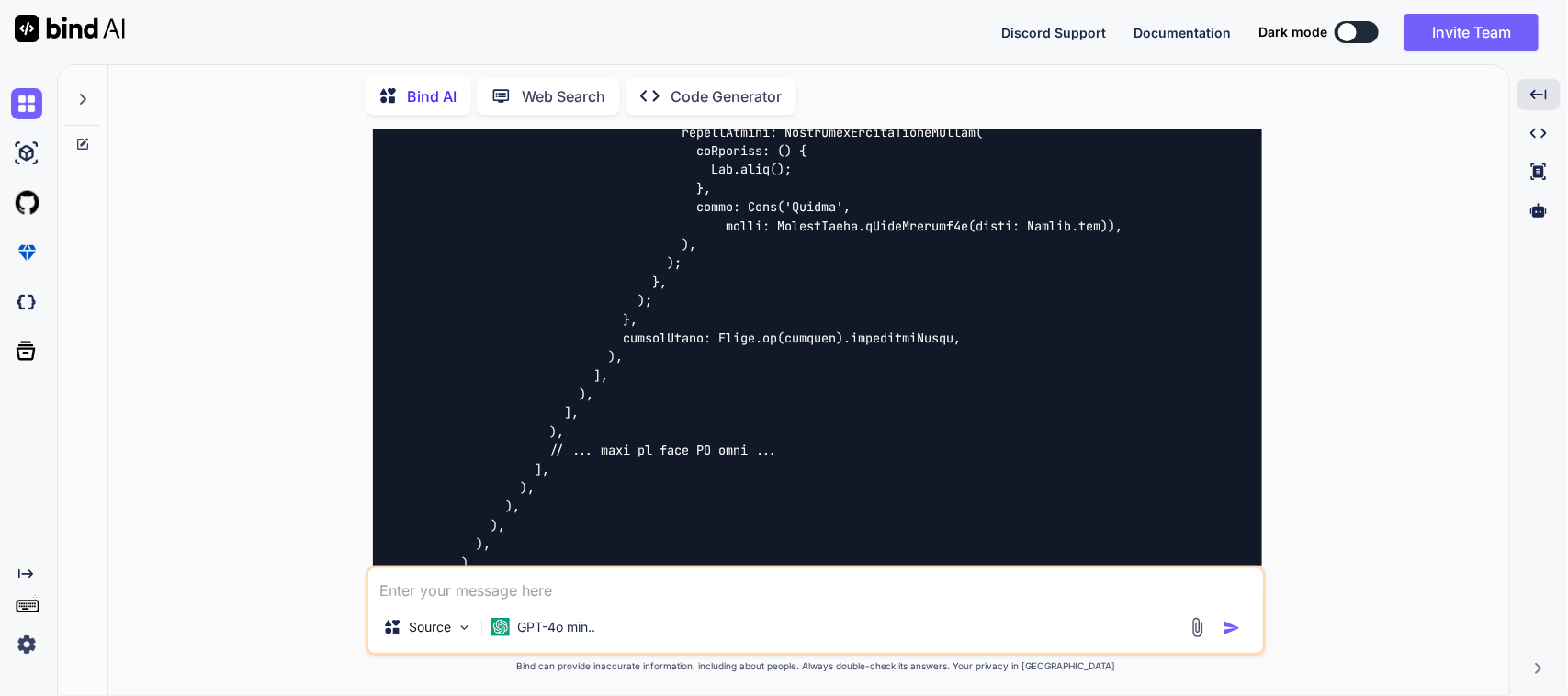
scroll to position [12011, 0]
drag, startPoint x: 591, startPoint y: 341, endPoint x: 591, endPoint y: 324, distance: 17.0
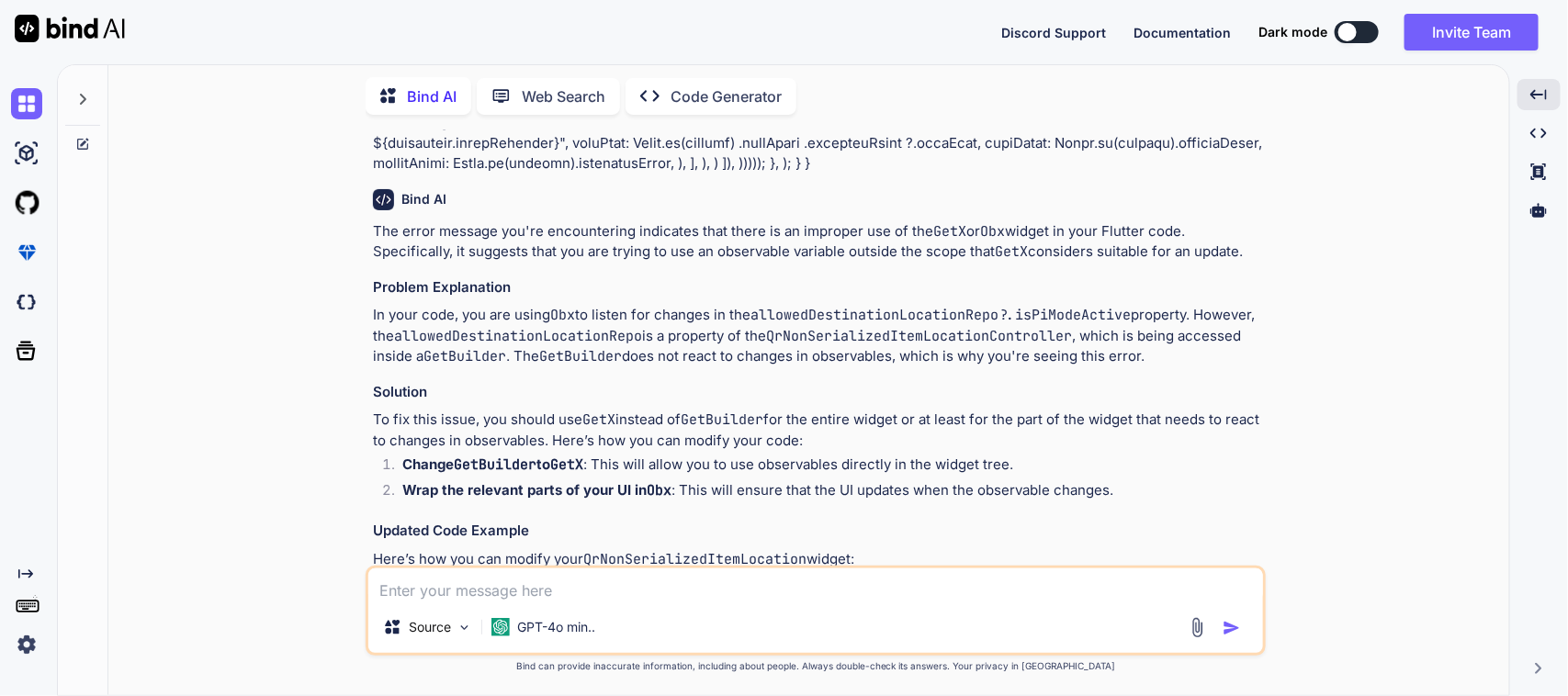
click at [1238, 580] on img at bounding box center [1239, 588] width 17 height 17
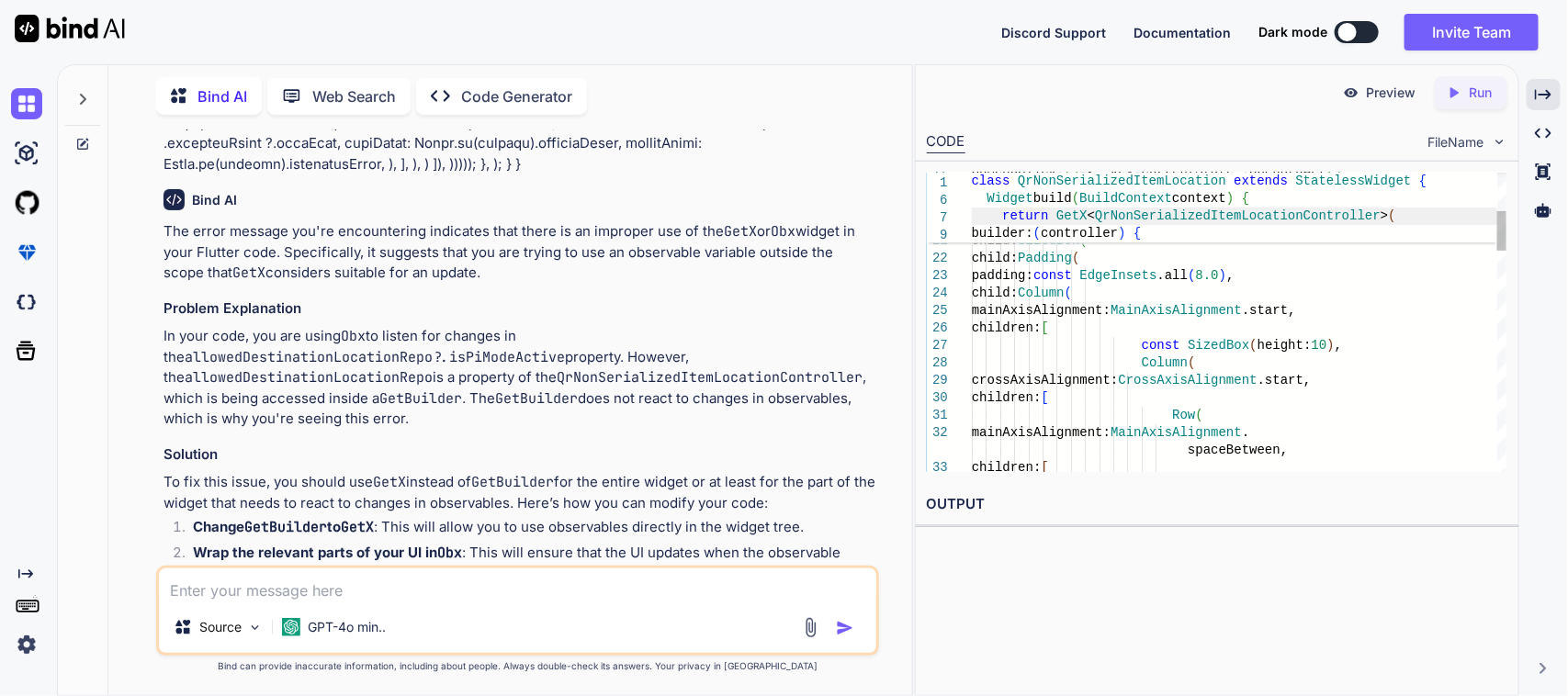
scroll to position [0, 0]
drag, startPoint x: 1383, startPoint y: 213, endPoint x: 1195, endPoint y: 212, distance: 188.0
click at [1195, 212] on span "return GetX < QrNonSerializedItemLocationController > (" at bounding box center [1234, 216] width 525 height 18
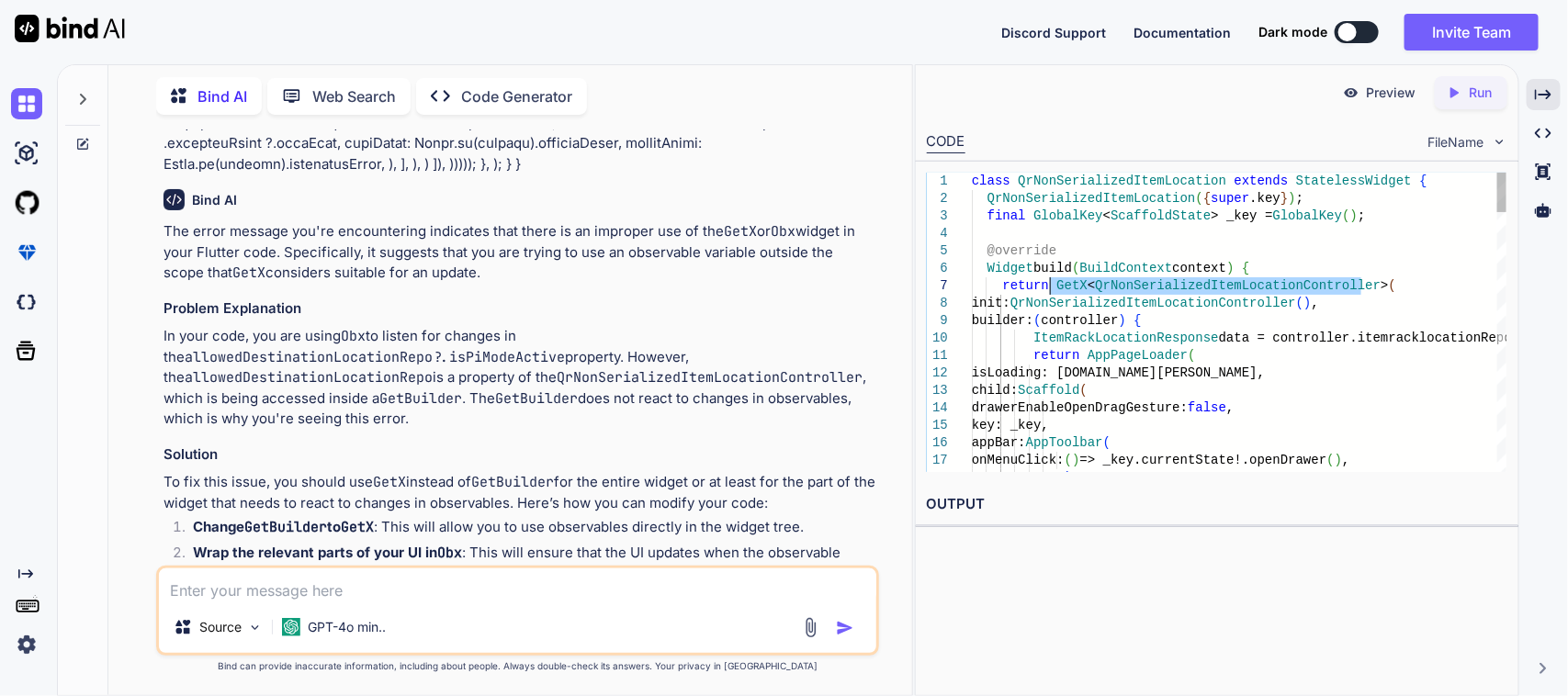
drag, startPoint x: 1368, startPoint y: 287, endPoint x: 1050, endPoint y: 286, distance: 318.0
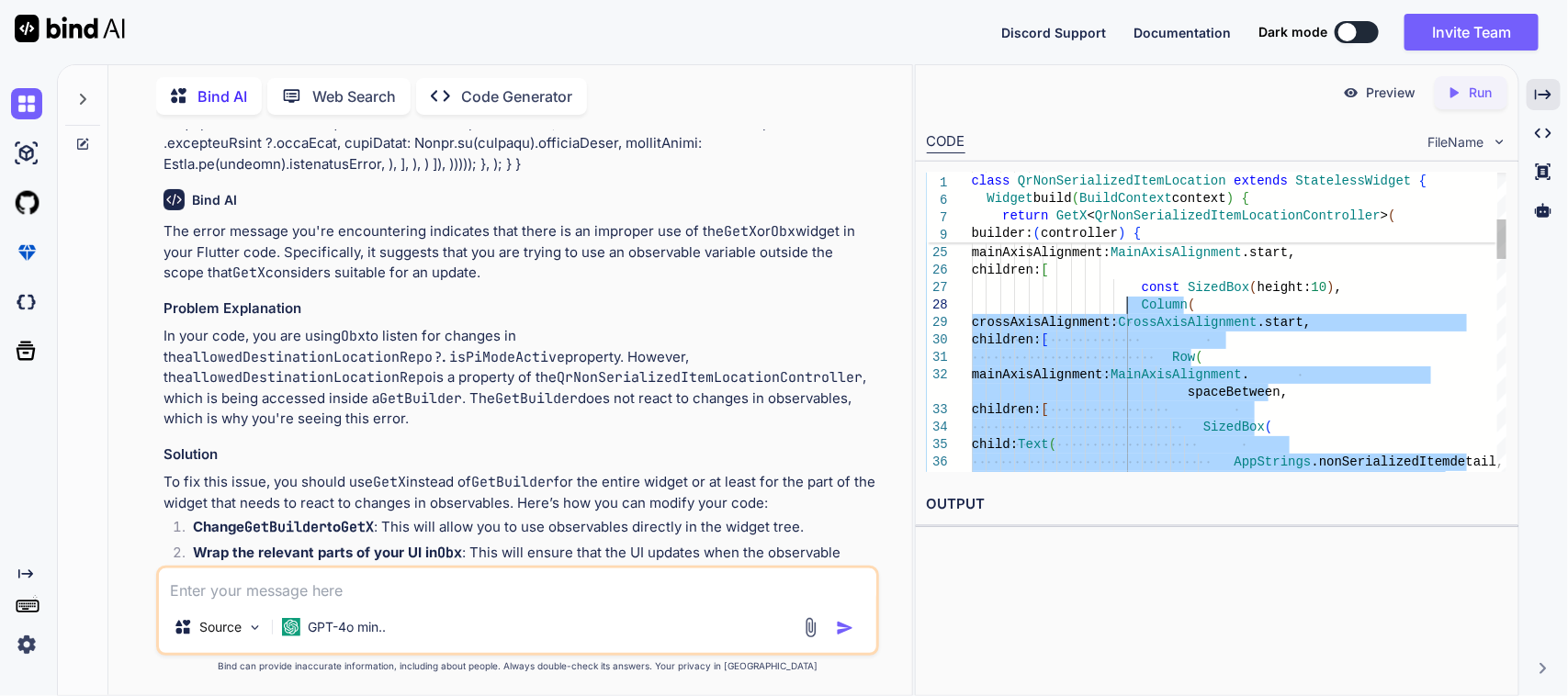
drag, startPoint x: 1186, startPoint y: 377, endPoint x: 1125, endPoint y: 310, distance: 90.6
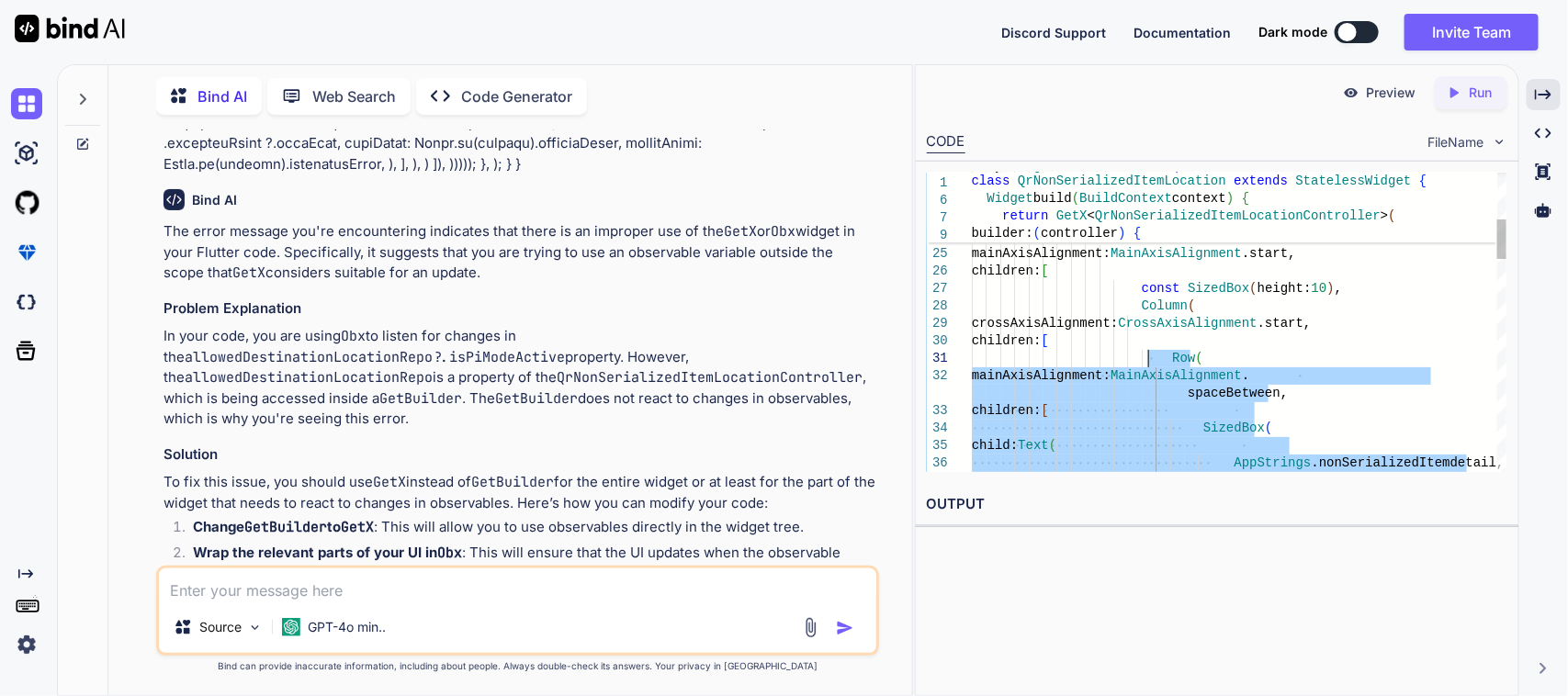
drag, startPoint x: 1191, startPoint y: 402, endPoint x: 1153, endPoint y: 358, distance: 58.1
type textarea "Row( mainAxisAlignment: MainAxisAlignment.spaceBetween, children: [ SizedBox( c…"
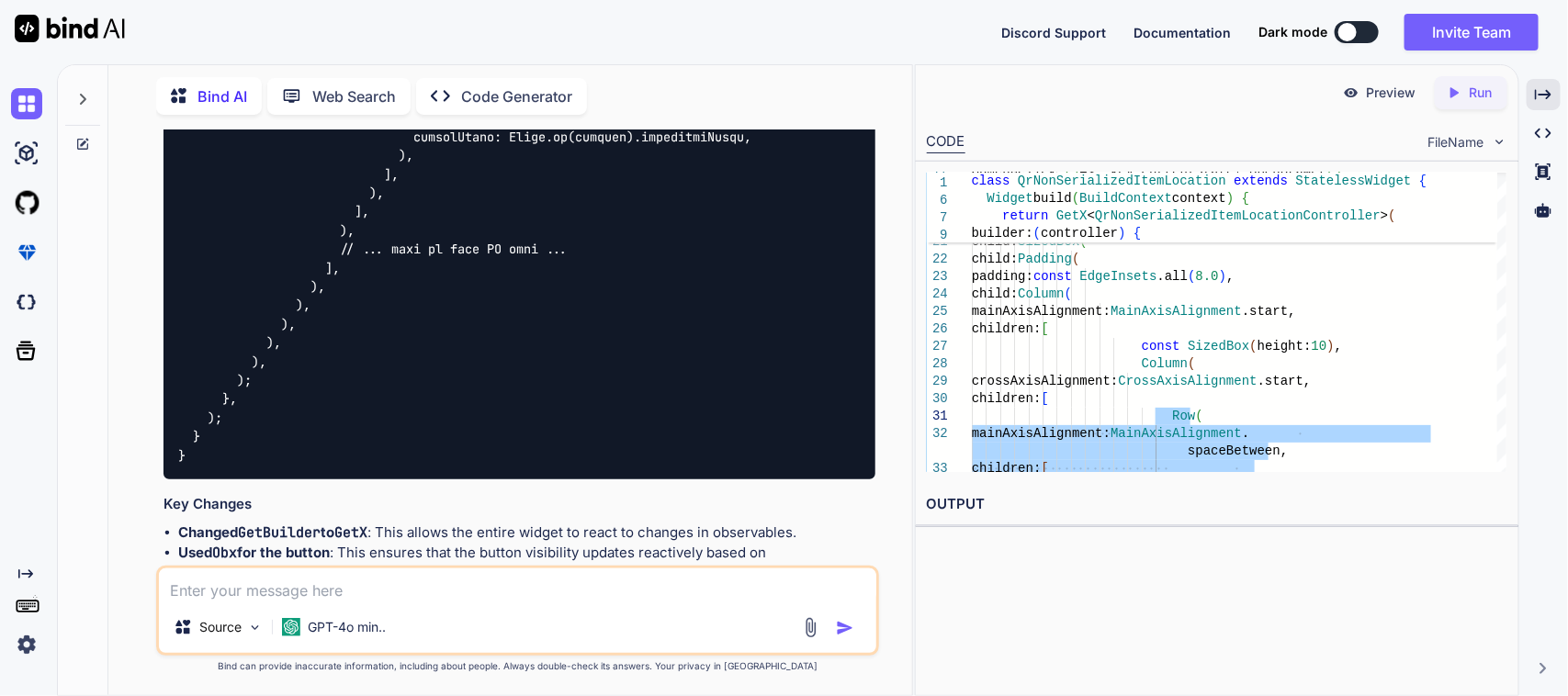
scroll to position [13503, 0]
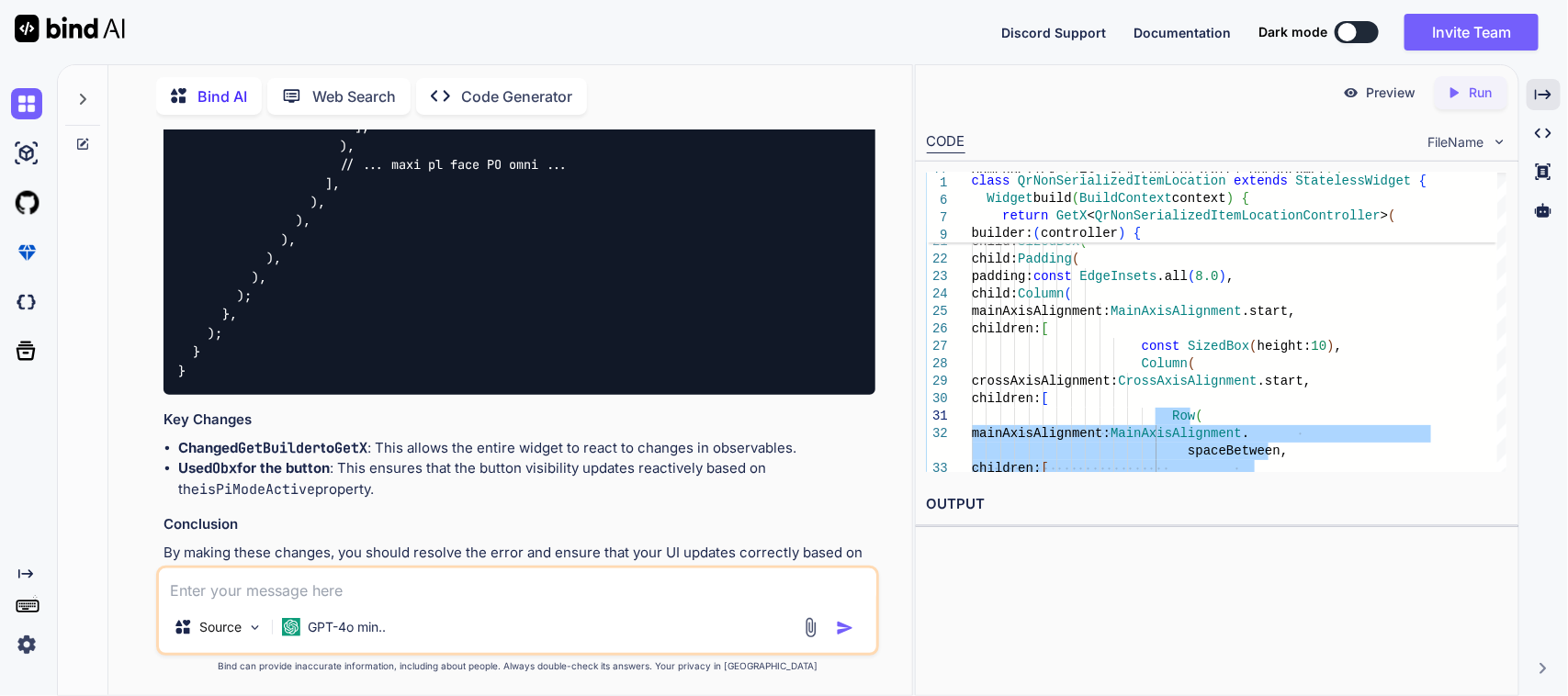
click at [401, 588] on textarea at bounding box center [517, 585] width 718 height 33
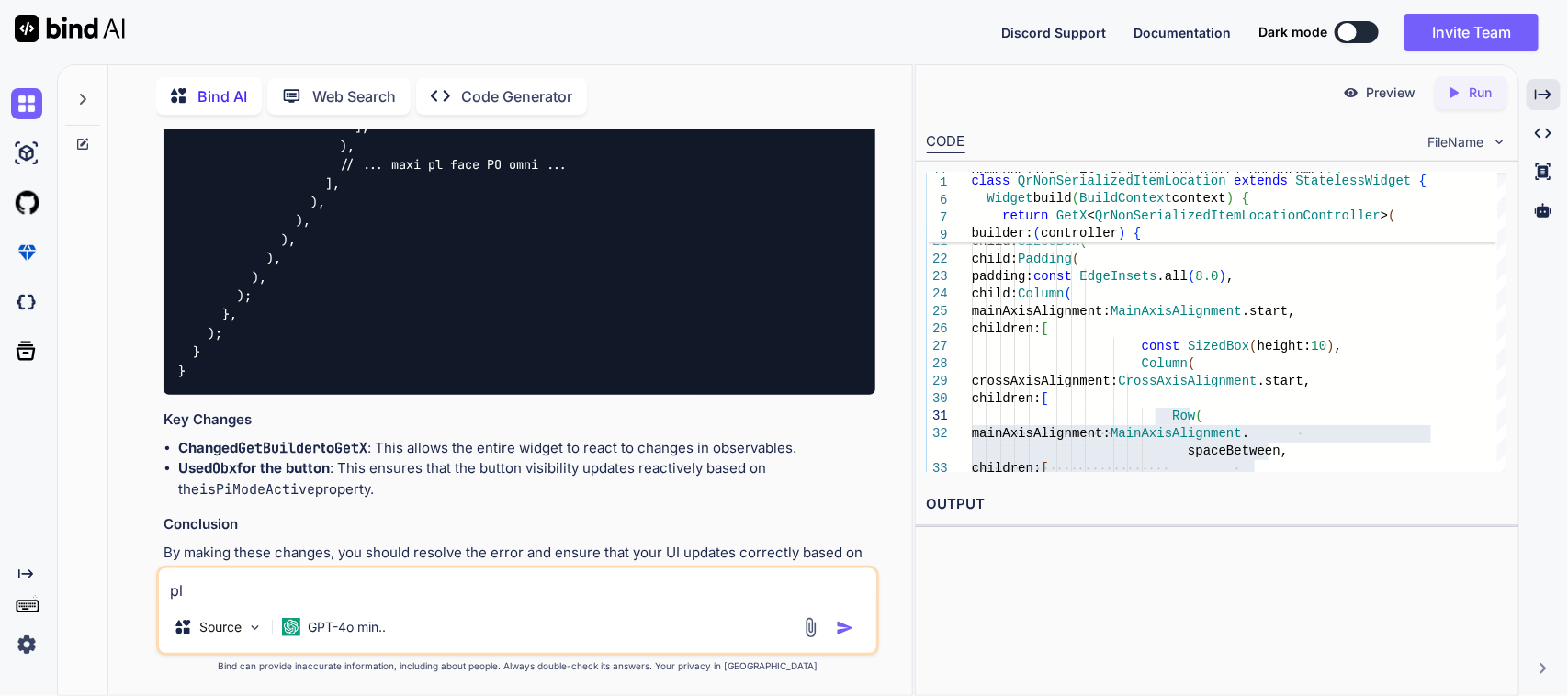
type textarea "p"
click at [613, 587] on textarea "I am facing the same error can you please give me" at bounding box center [517, 585] width 718 height 33
type textarea "I am facing the same error can you please give me resolve this without getx"
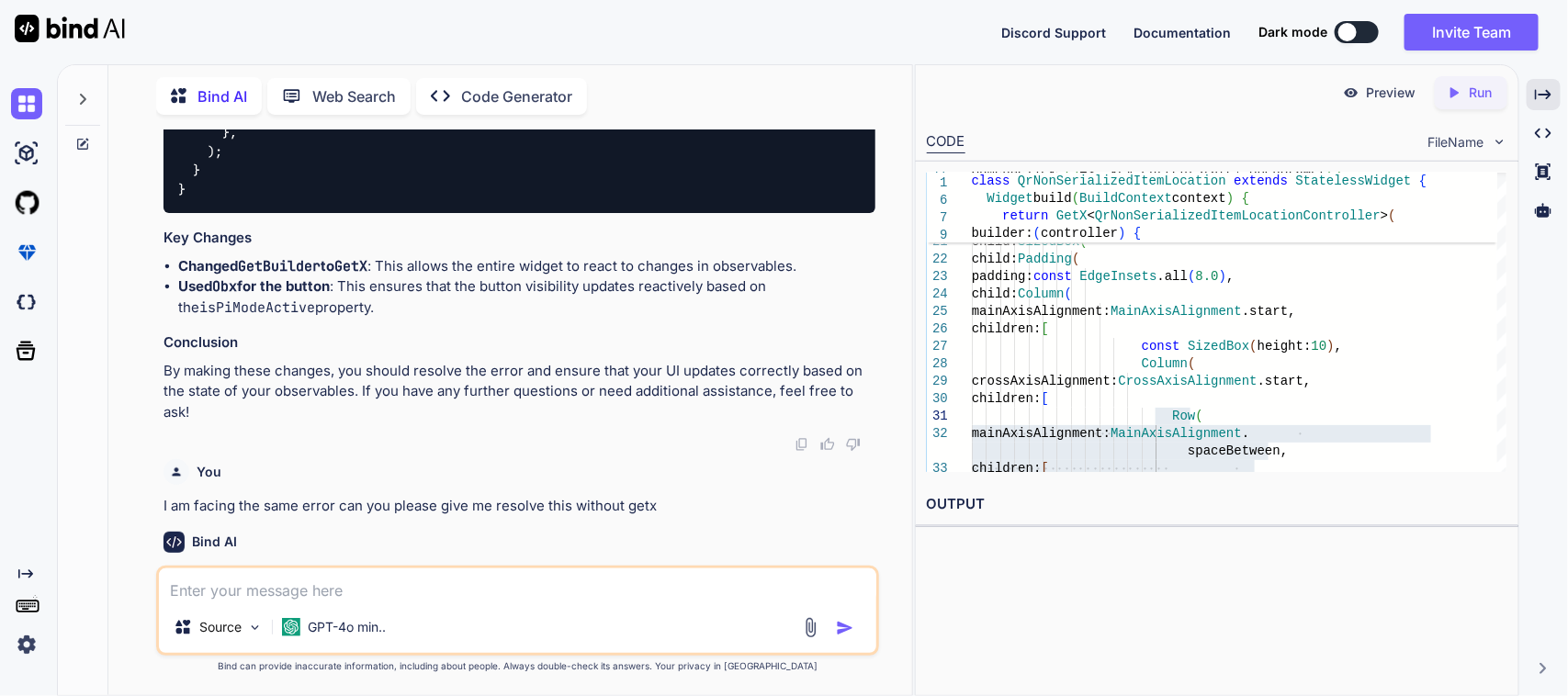
scroll to position [13697, 0]
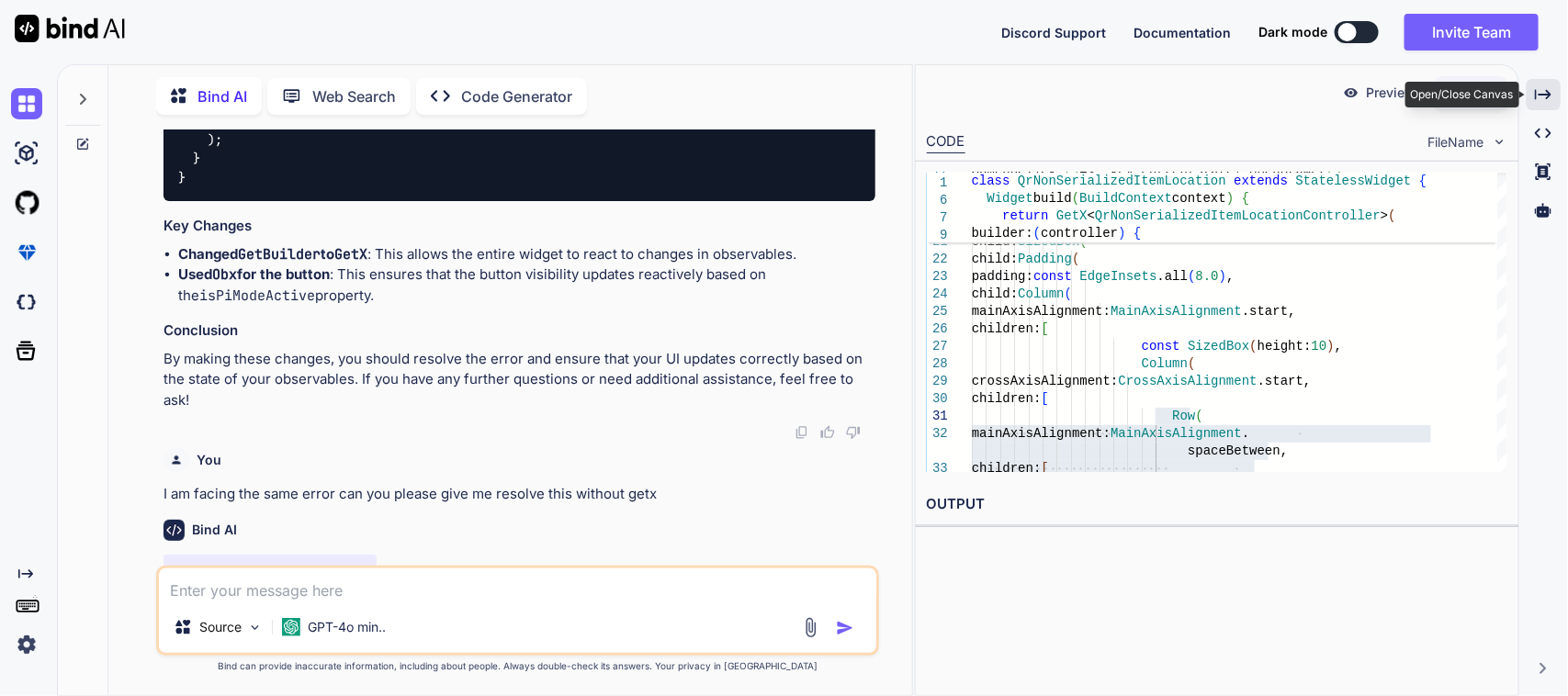
click at [1544, 88] on icon "Created with Pixso." at bounding box center [1543, 94] width 17 height 17
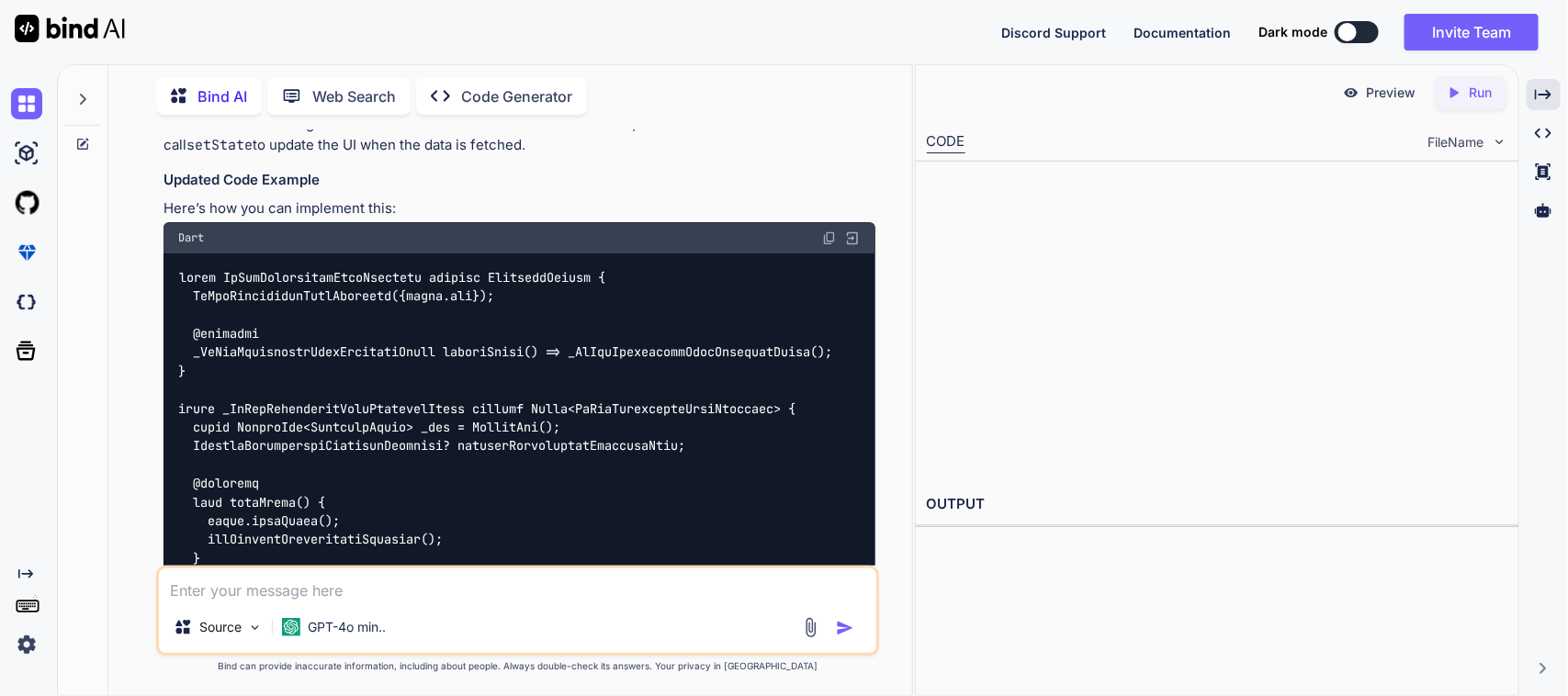
scroll to position [14370, 0]
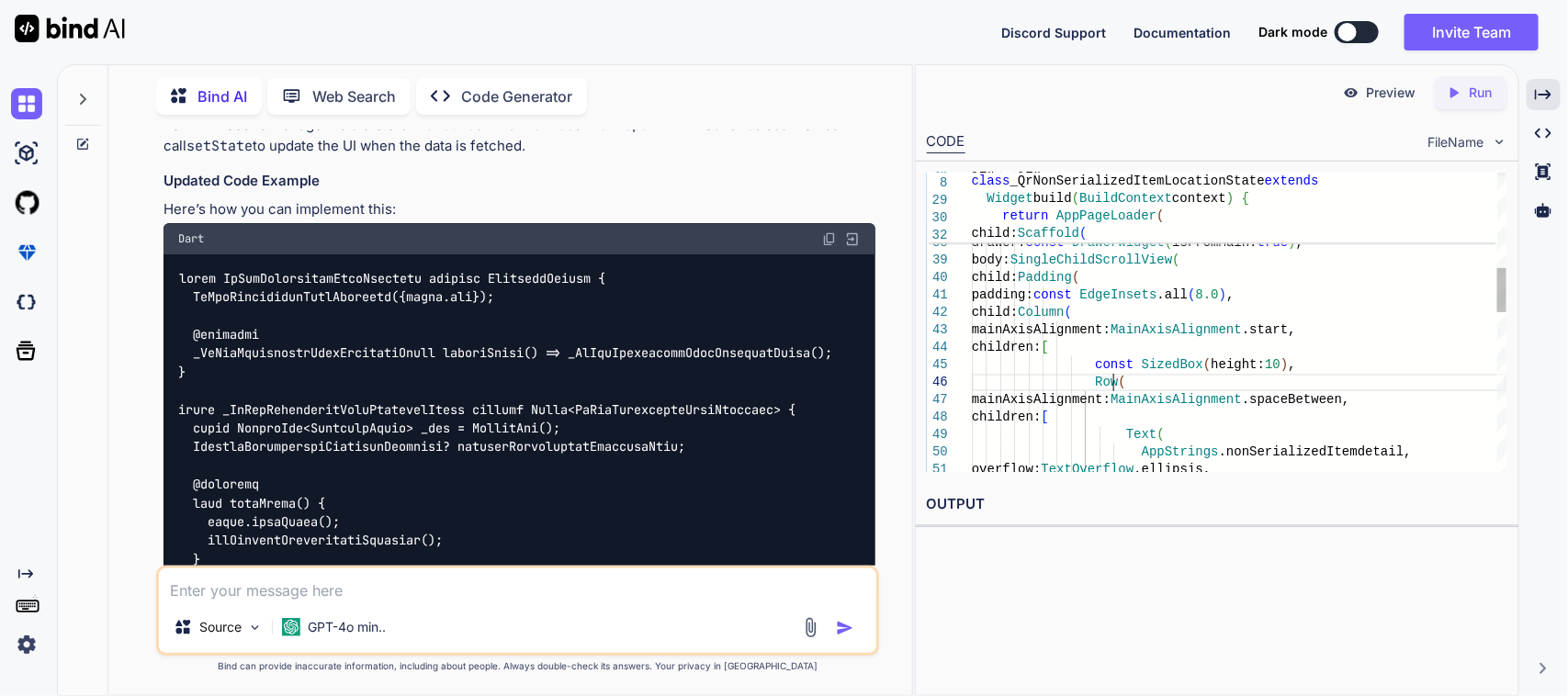
click at [1125, 383] on div "overflow: TextOverflow .ellipsis, mainAxisAlignment: MainAxisAlignment .spaceBe…" at bounding box center [1239, 538] width 535 height 2006
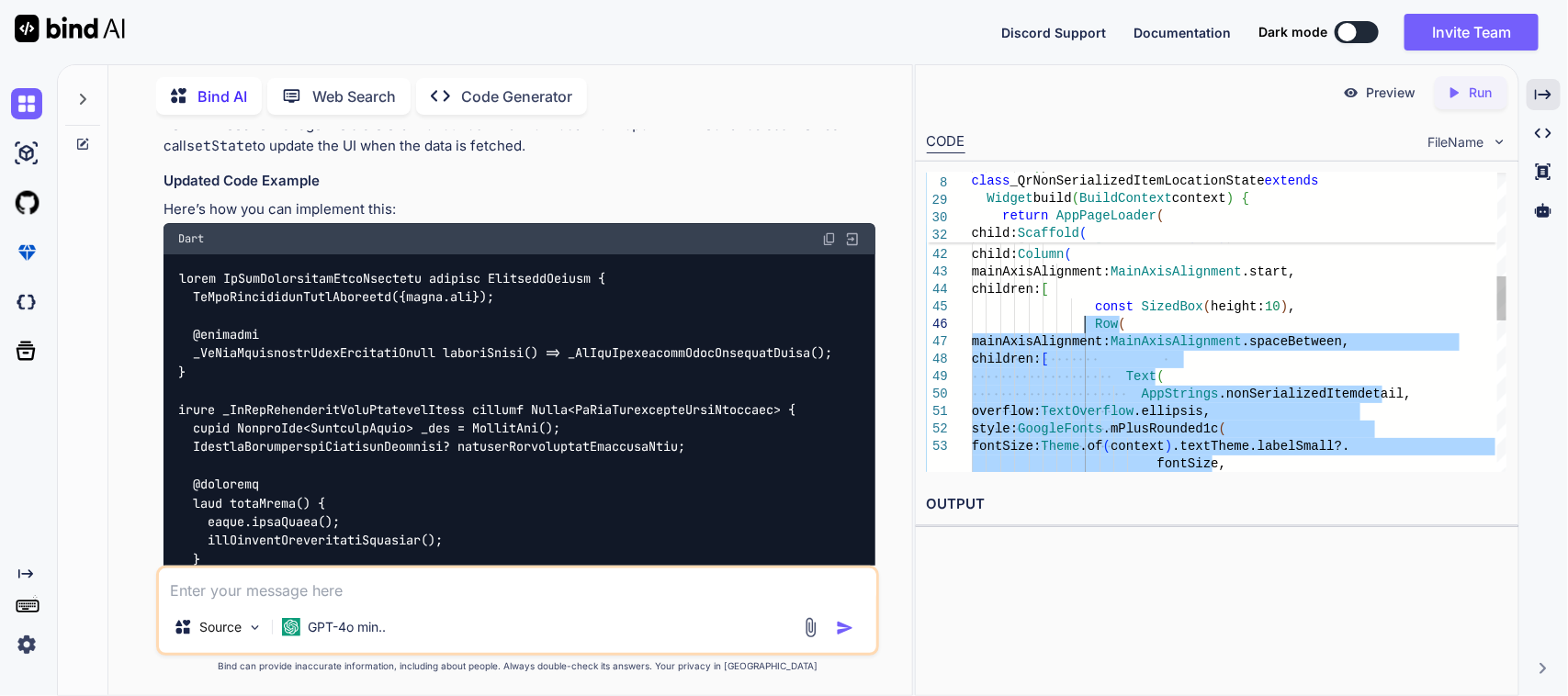
drag, startPoint x: 1115, startPoint y: 313, endPoint x: 1086, endPoint y: 326, distance: 31.8
type textarea "drawer: const DrawerWidget(isFromMain: true), body: SingleChildScrollView( chil…"
click at [367, 574] on textarea at bounding box center [517, 585] width 718 height 33
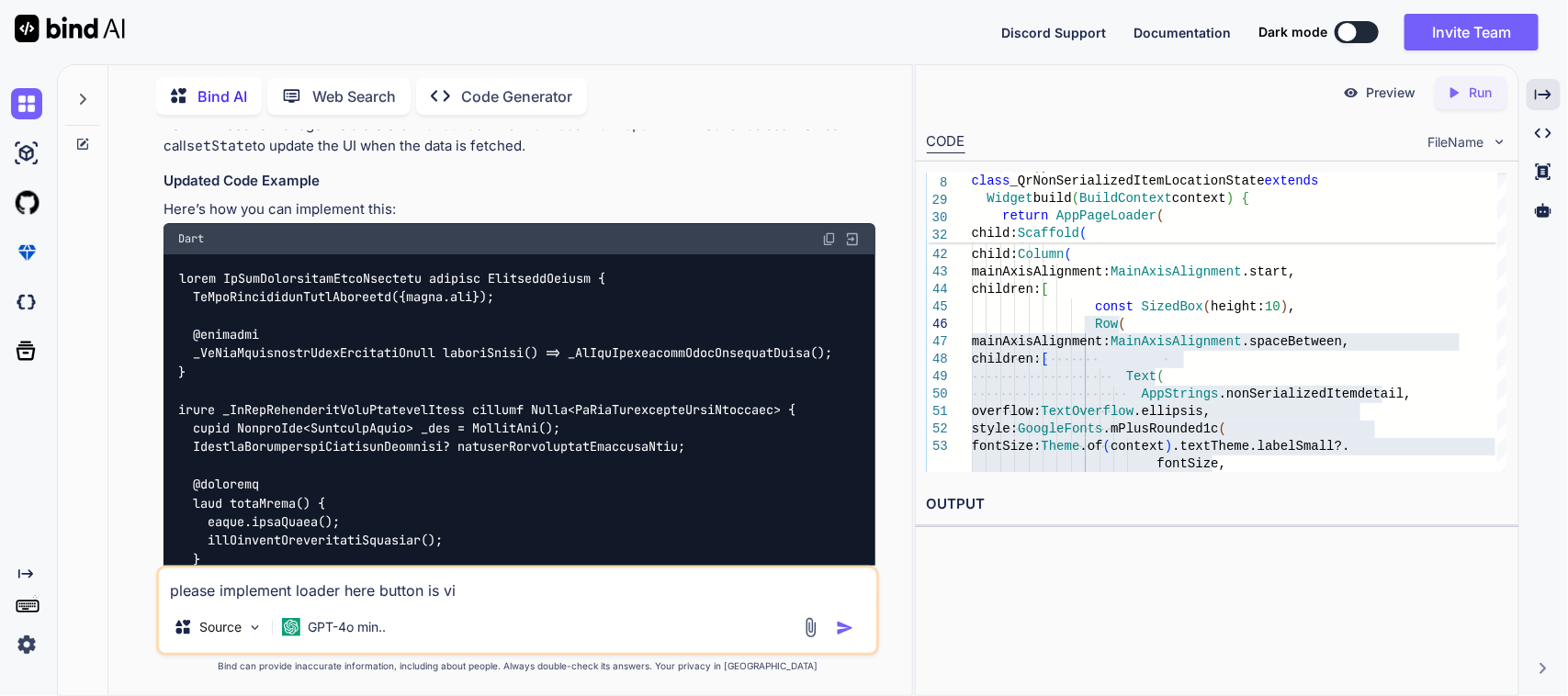
click at [520, 585] on textarea "please implement loader here button is vi" at bounding box center [517, 585] width 718 height 33
type textarea "please implement loader here button is visible very slow"
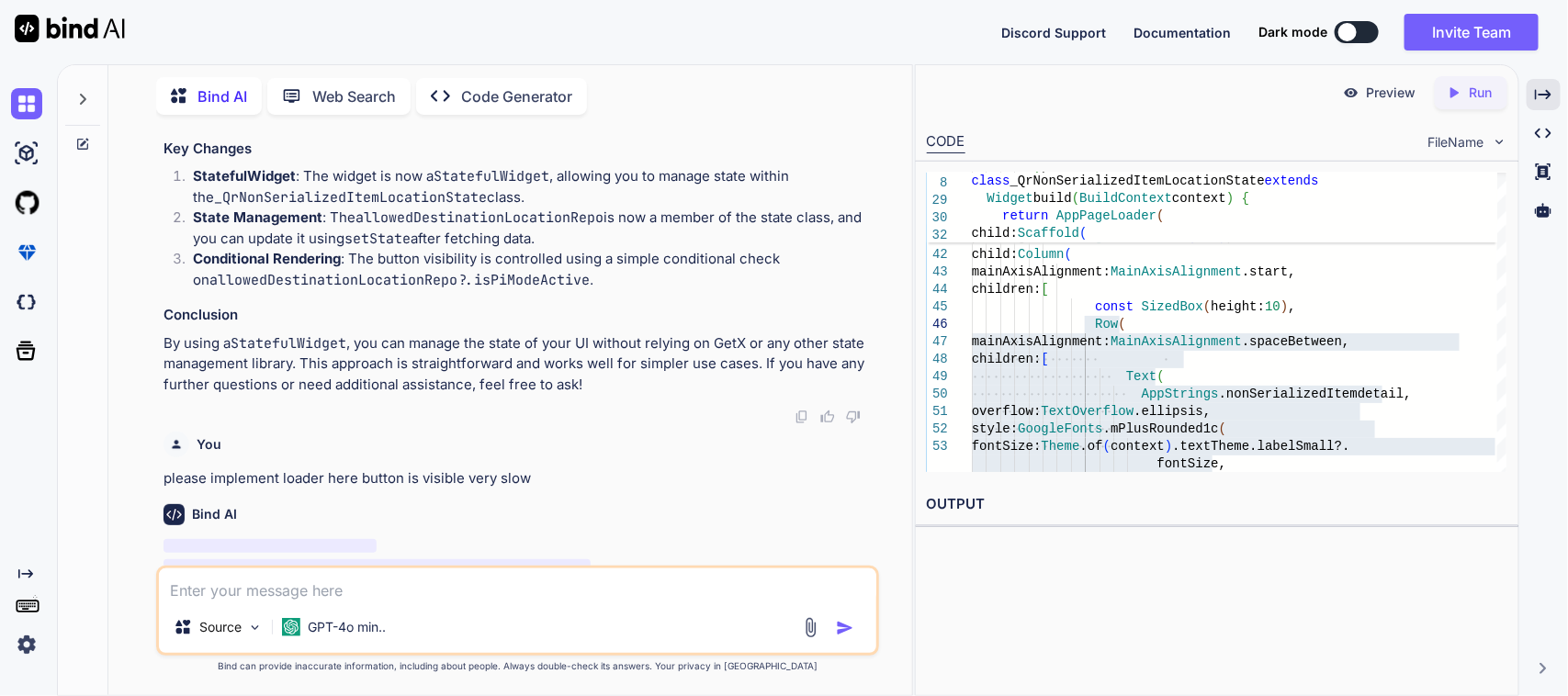
scroll to position [16517, 0]
click at [1553, 96] on div "Created with Pixso." at bounding box center [1544, 95] width 34 height 31
